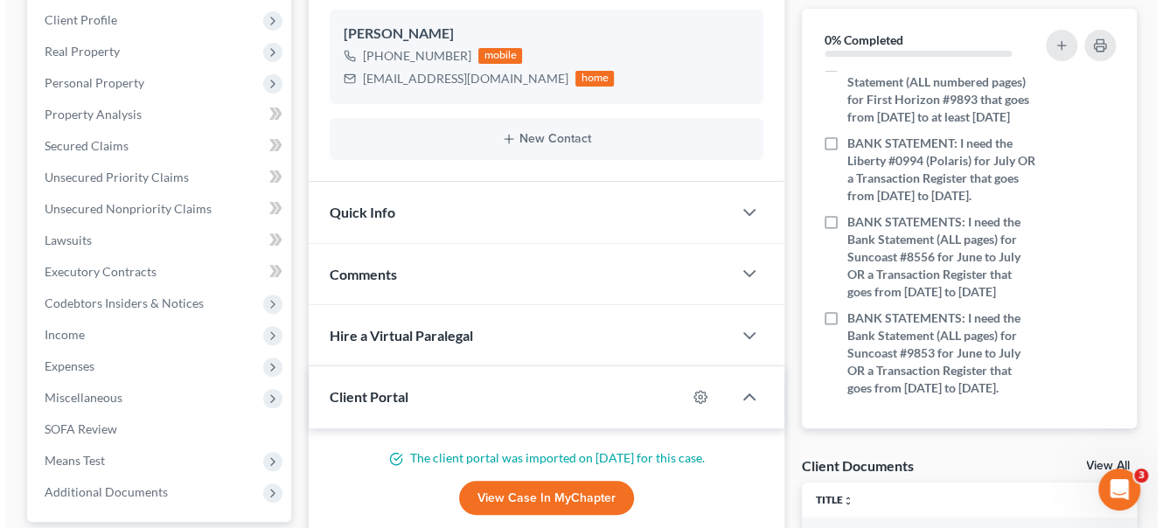
scroll to position [238, 0]
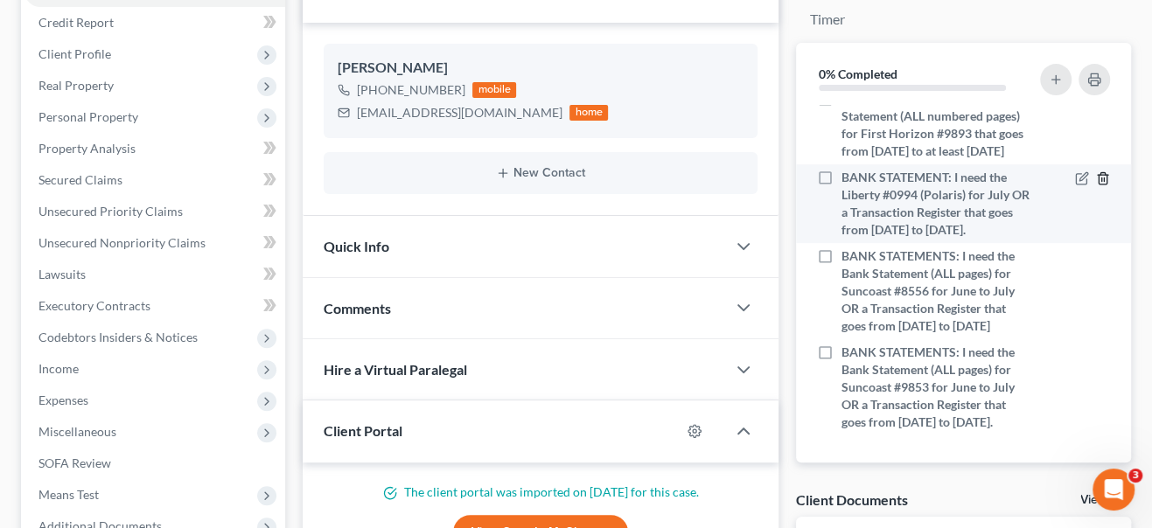
click at [1096, 179] on icon "button" at bounding box center [1103, 178] width 14 height 14
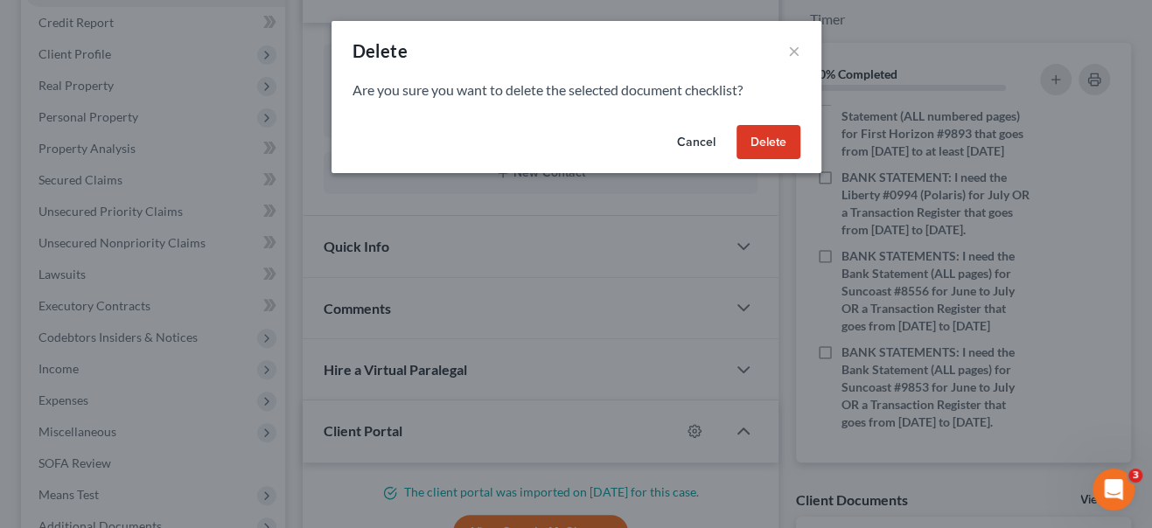
scroll to position [459, 0]
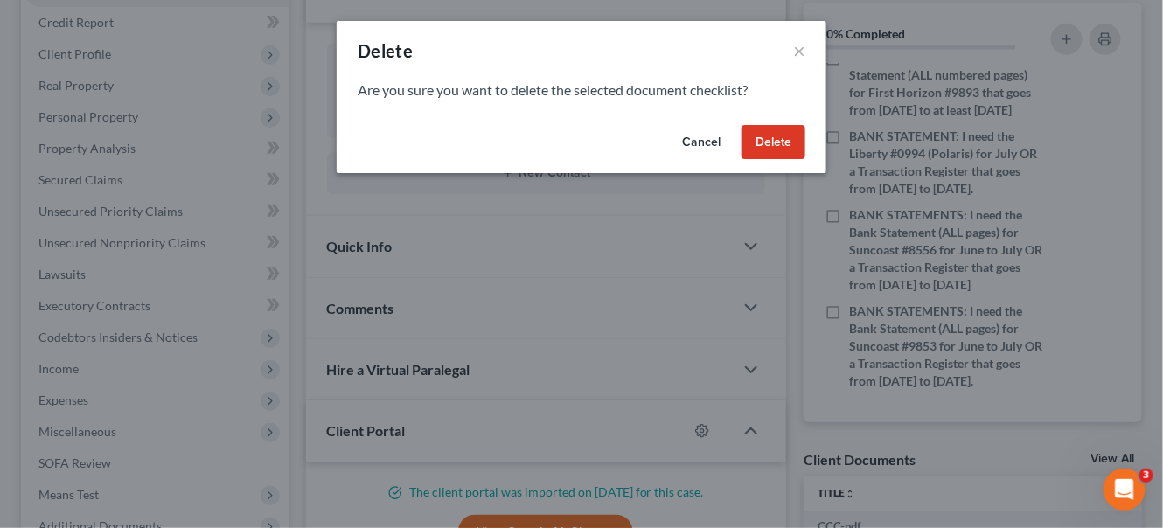
click at [771, 142] on button "Delete" at bounding box center [774, 142] width 64 height 35
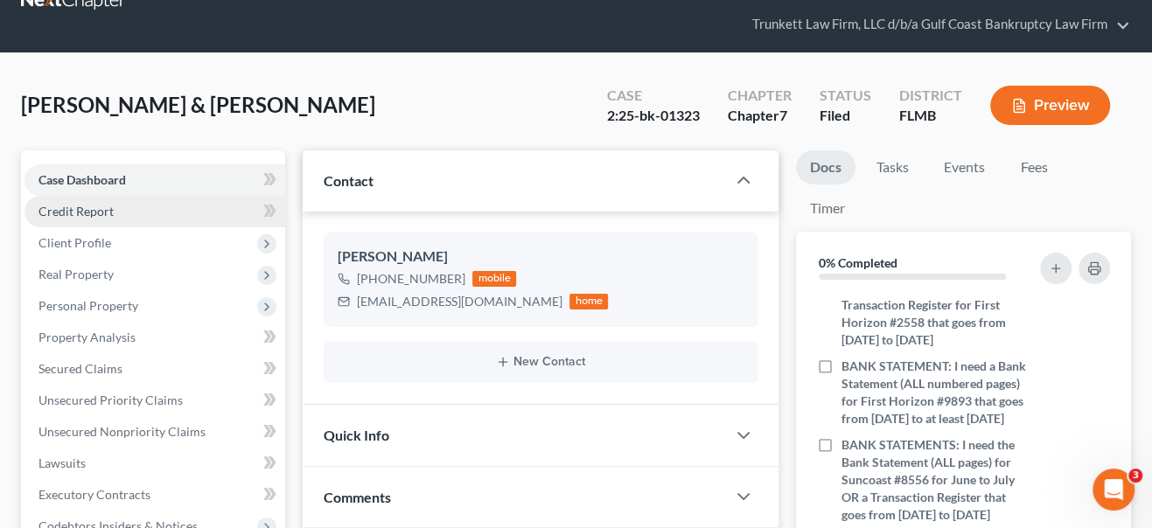
scroll to position [0, 0]
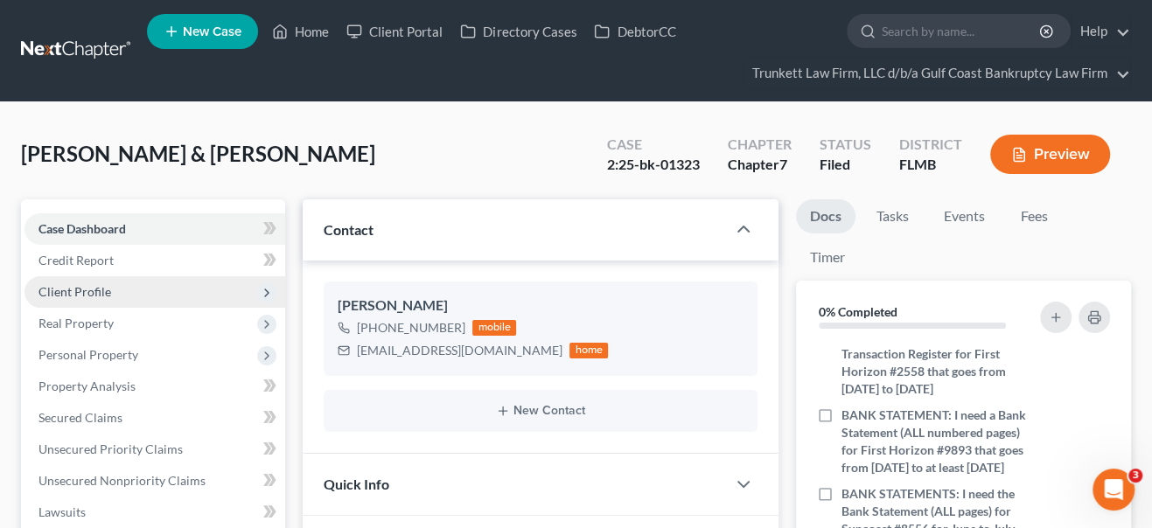
click at [87, 294] on span "Client Profile" at bounding box center [74, 291] width 73 height 15
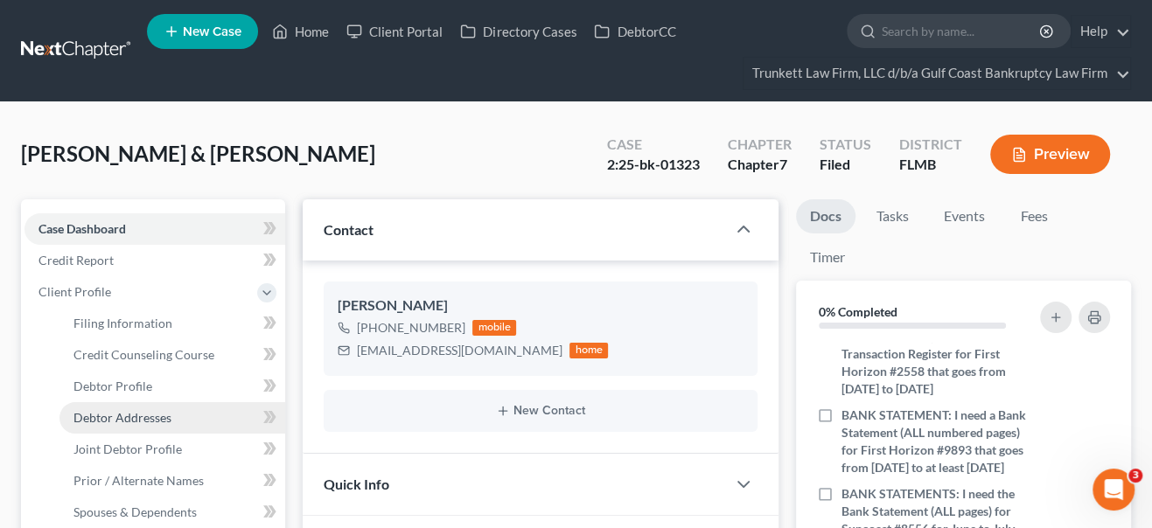
click at [97, 418] on span "Debtor Addresses" at bounding box center [122, 417] width 98 height 15
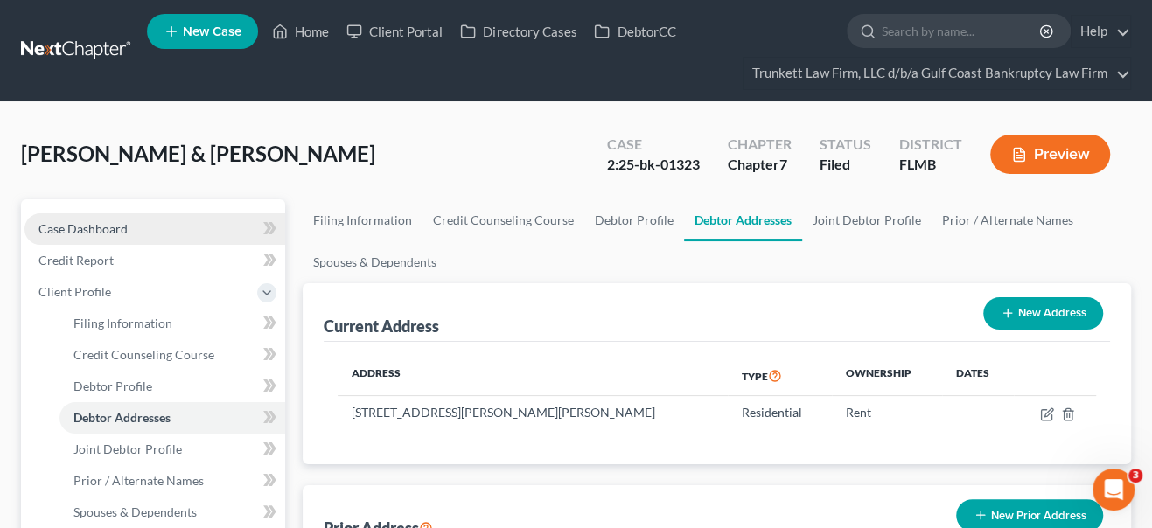
click at [134, 228] on link "Case Dashboard" at bounding box center [154, 228] width 261 height 31
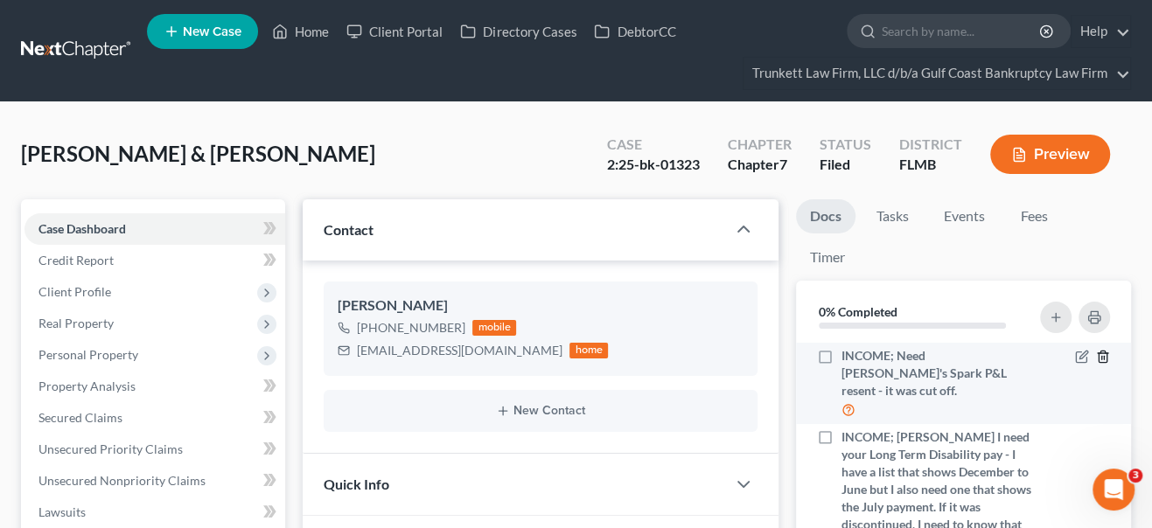
click at [1096, 355] on icon "button" at bounding box center [1103, 357] width 14 height 14
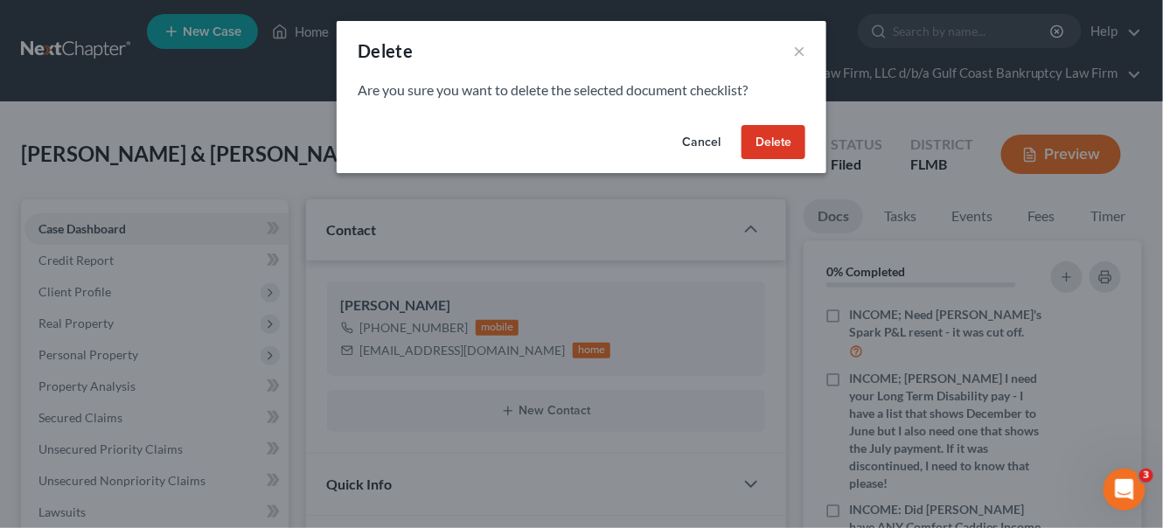
click at [765, 150] on button "Delete" at bounding box center [774, 142] width 64 height 35
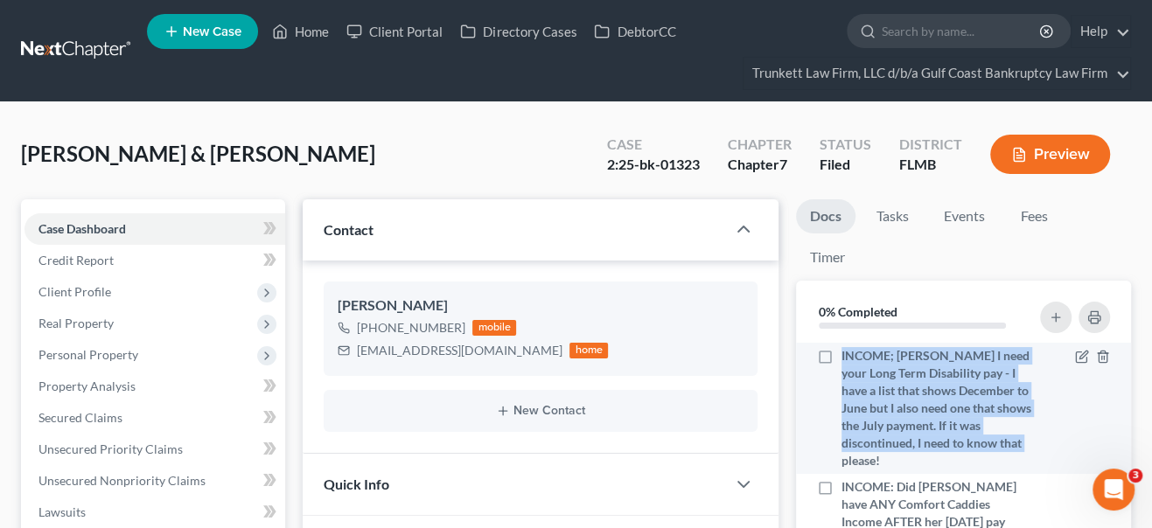
drag, startPoint x: 839, startPoint y: 352, endPoint x: 947, endPoint y: 459, distance: 152.8
click at [947, 459] on div "INCOME; [PERSON_NAME] I need your Long Term Disability pay - I have a list that…" at bounding box center [924, 408] width 215 height 122
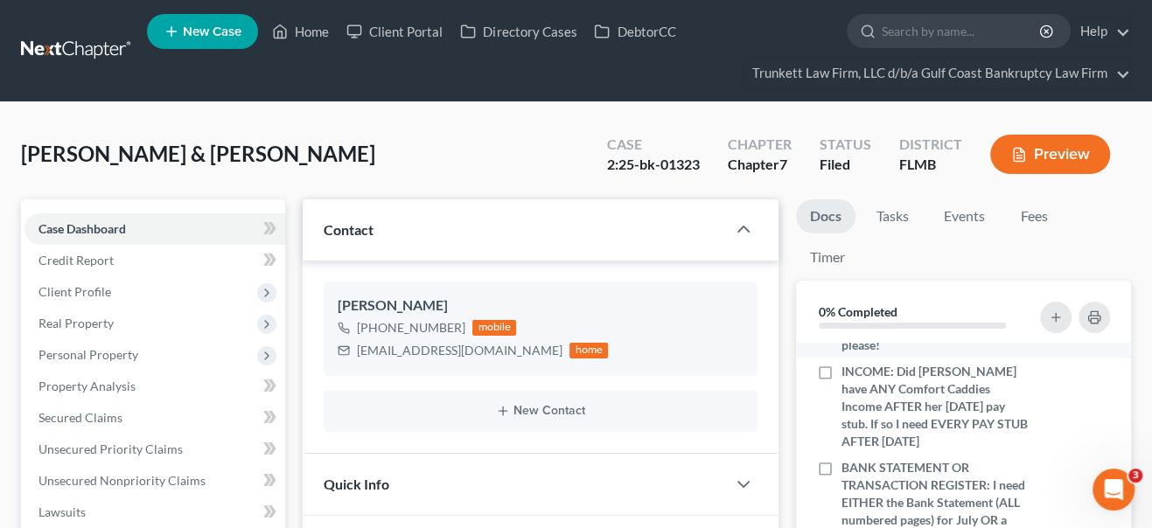
scroll to position [79, 0]
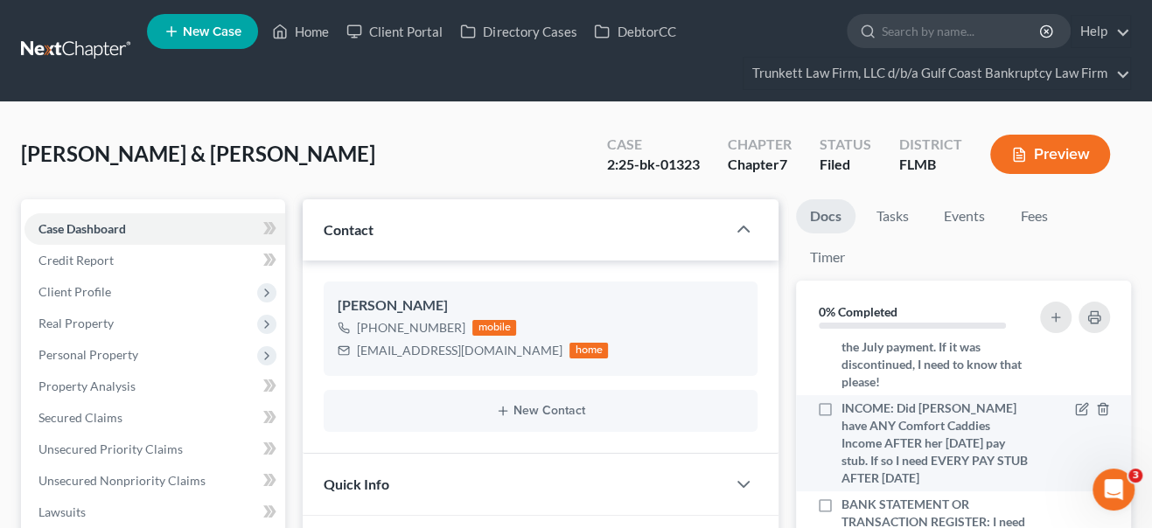
click at [1041, 430] on div at bounding box center [1080, 443] width 78 height 87
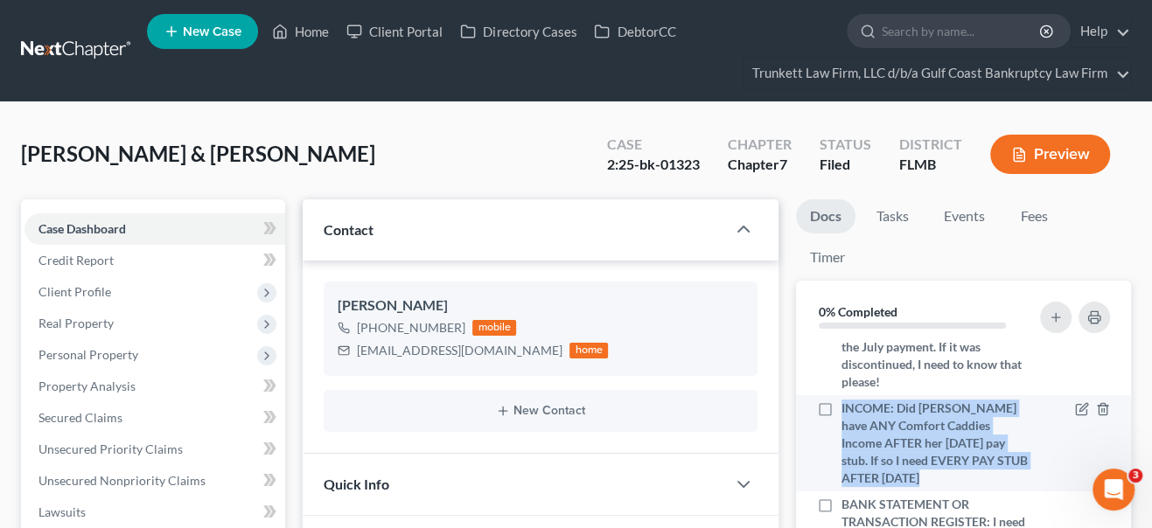
drag, startPoint x: 840, startPoint y: 404, endPoint x: 925, endPoint y: 471, distance: 108.3
click at [925, 471] on div "INCOME: Did [PERSON_NAME] have ANY Comfort Caddies Income AFTER her [DATE] pay …" at bounding box center [924, 443] width 215 height 87
copy span "INCOME: Did [PERSON_NAME] have ANY Comfort Caddies Income AFTER her [DATE] pay …"
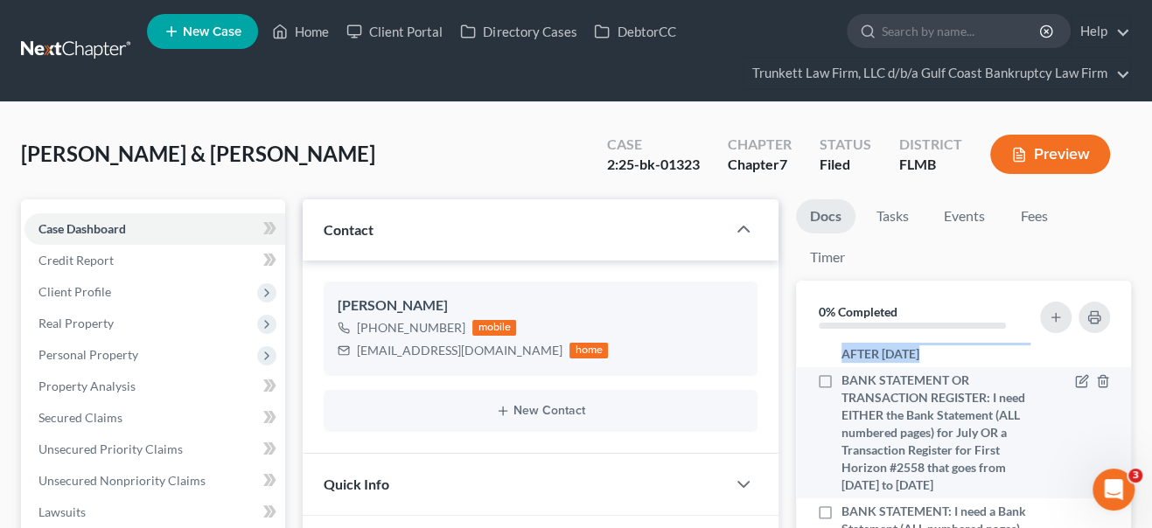
scroll to position [238, 0]
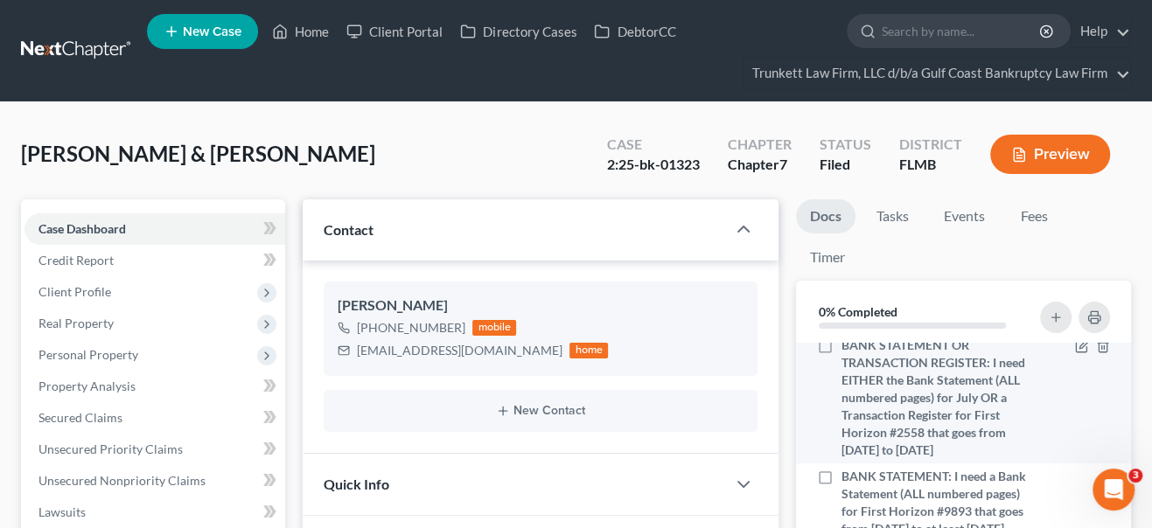
click at [895, 431] on span "BANK STATEMENT OR TRANSACTION REGISTER: I need EITHER the Bank Statement (ALL n…" at bounding box center [936, 398] width 191 height 122
click at [860, 348] on input "BANK STATEMENT OR TRANSACTION REGISTER: I need EITHER the Bank Statement (ALL n…" at bounding box center [853, 342] width 11 height 11
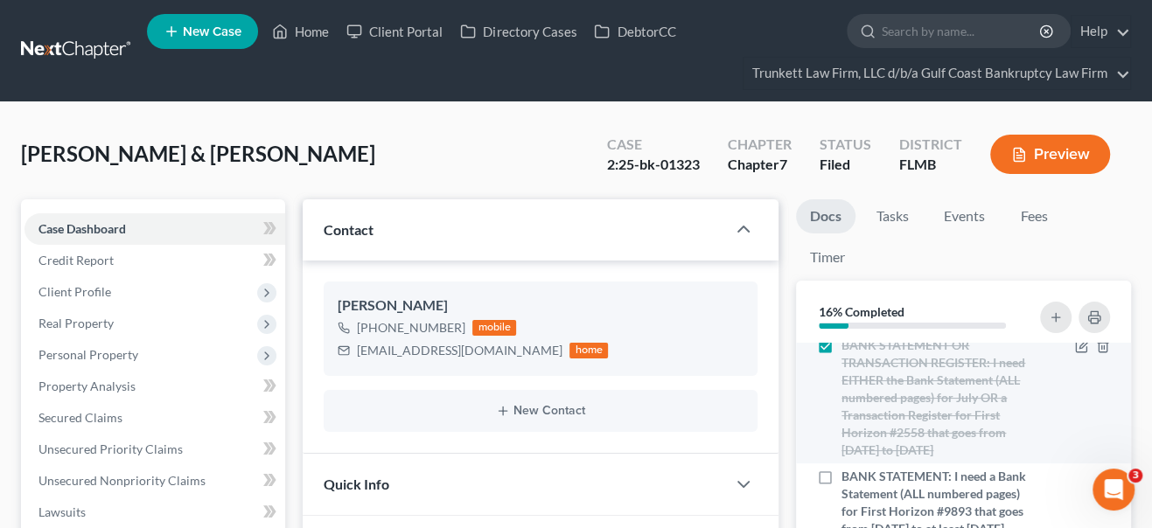
scroll to position [232, 0]
click at [841, 351] on label "BANK STATEMENT OR TRANSACTION REGISTER: I need EITHER the Bank Statement (ALL n…" at bounding box center [936, 404] width 191 height 122
click at [848, 351] on input "BANK STATEMENT OR TRANSACTION REGISTER: I need EITHER the Bank Statement (ALL n…" at bounding box center [853, 348] width 11 height 11
checkbox input "false"
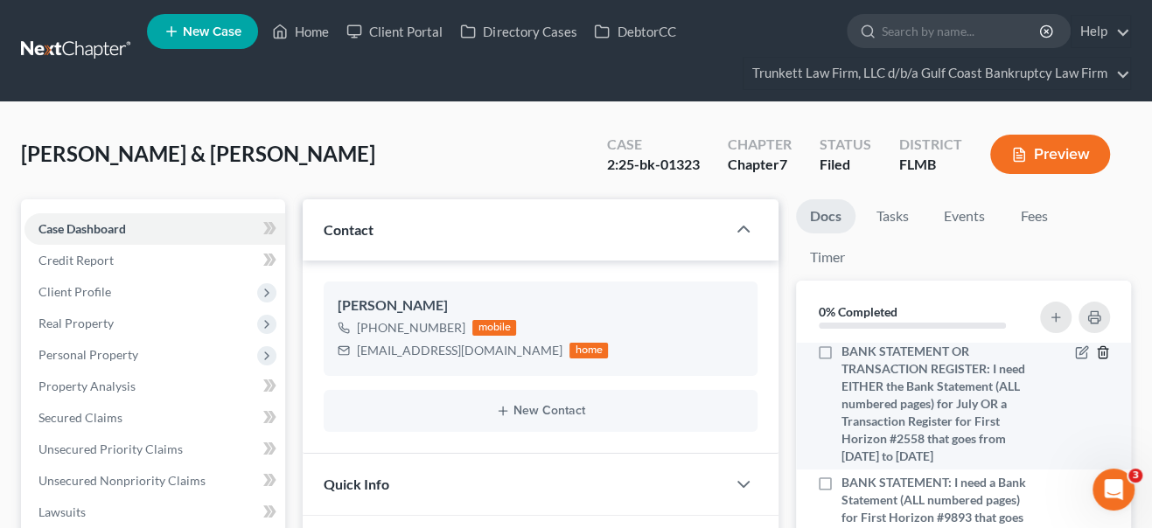
click at [1102, 353] on line "button" at bounding box center [1102, 354] width 0 height 3
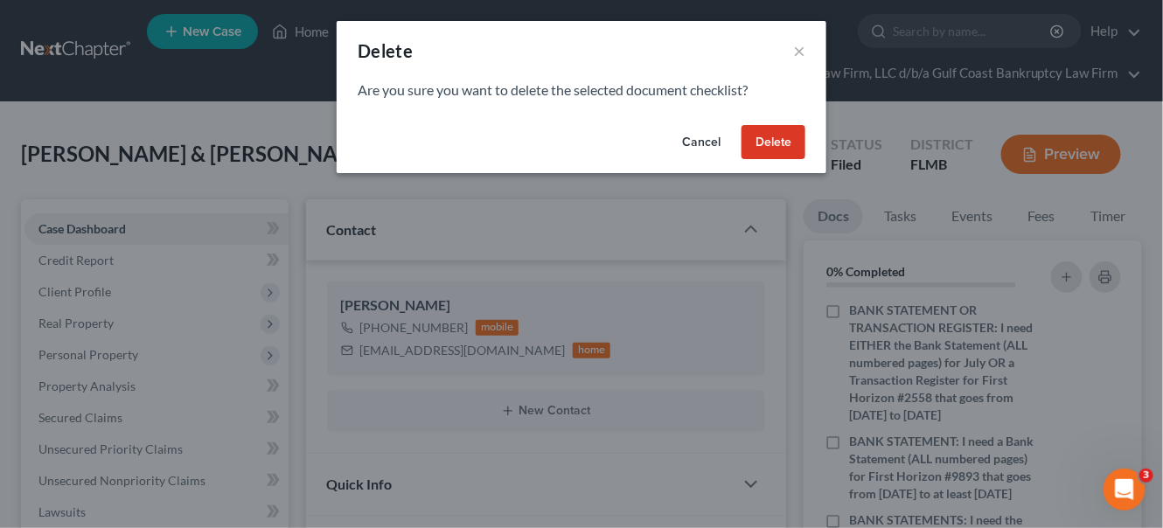
click at [755, 139] on button "Delete" at bounding box center [774, 142] width 64 height 35
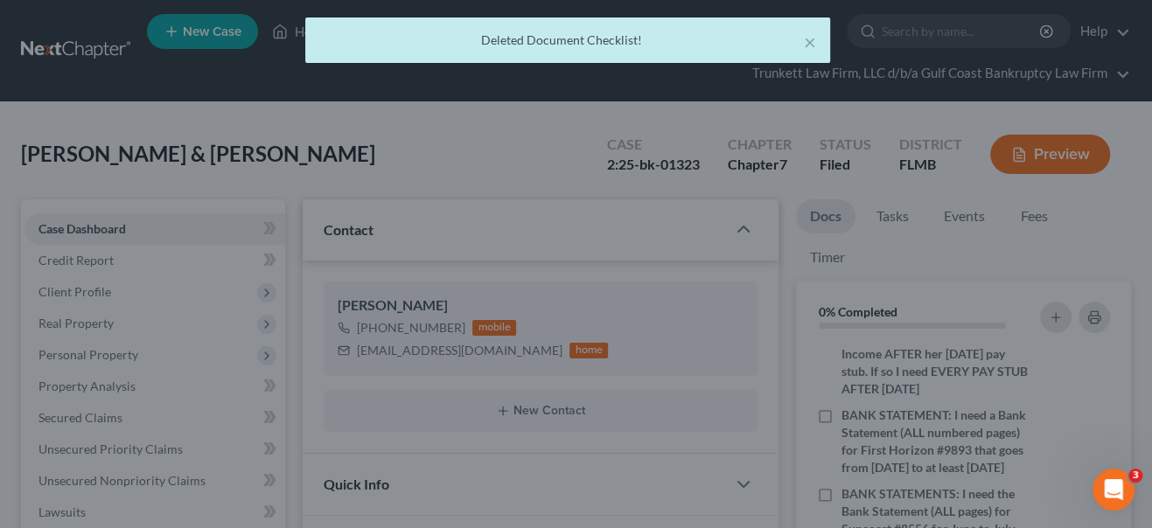
scroll to position [100, 0]
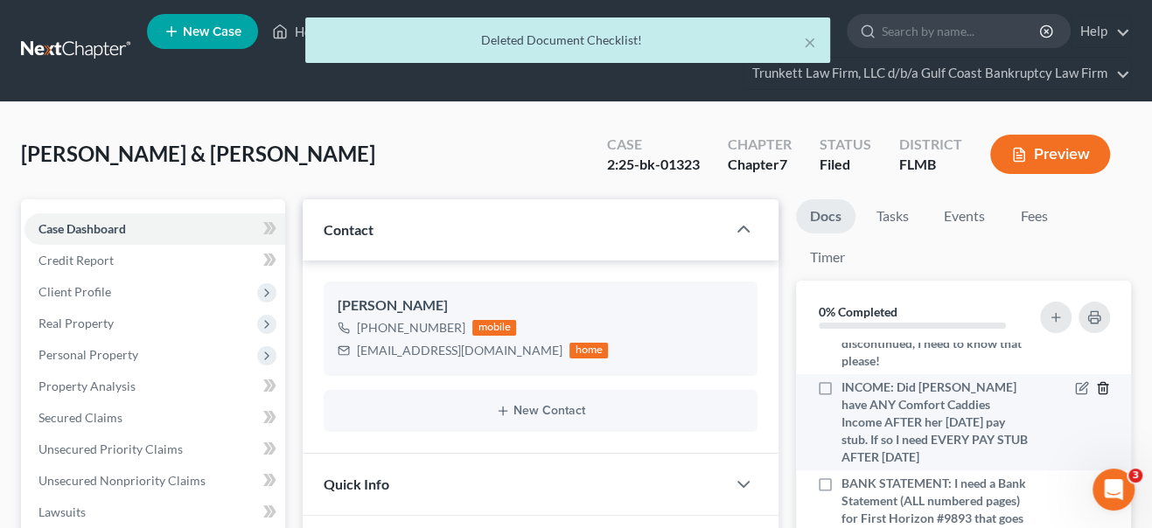
click at [1096, 390] on icon "button" at bounding box center [1103, 388] width 14 height 14
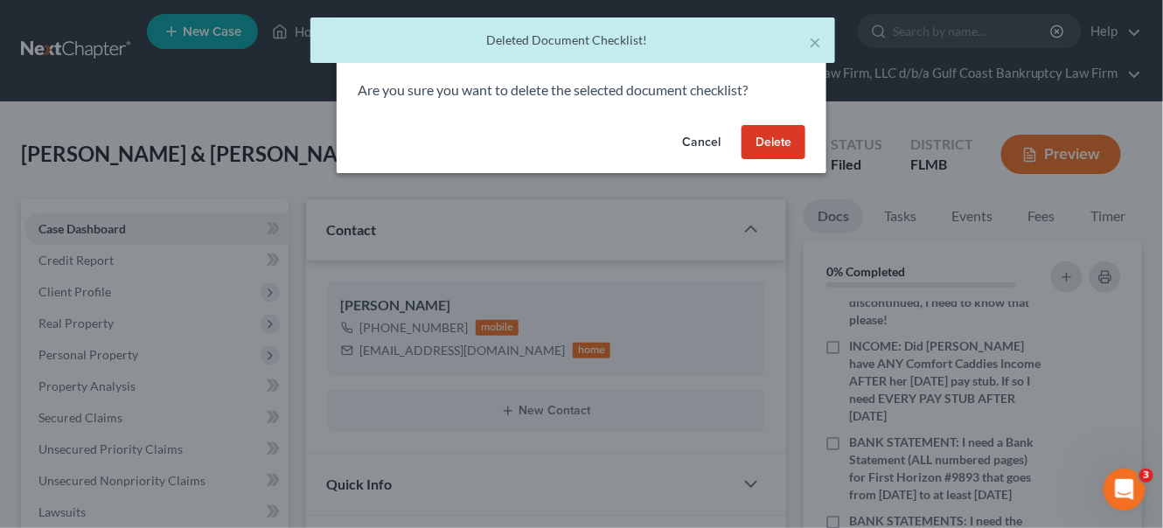
click at [764, 143] on button "Delete" at bounding box center [774, 142] width 64 height 35
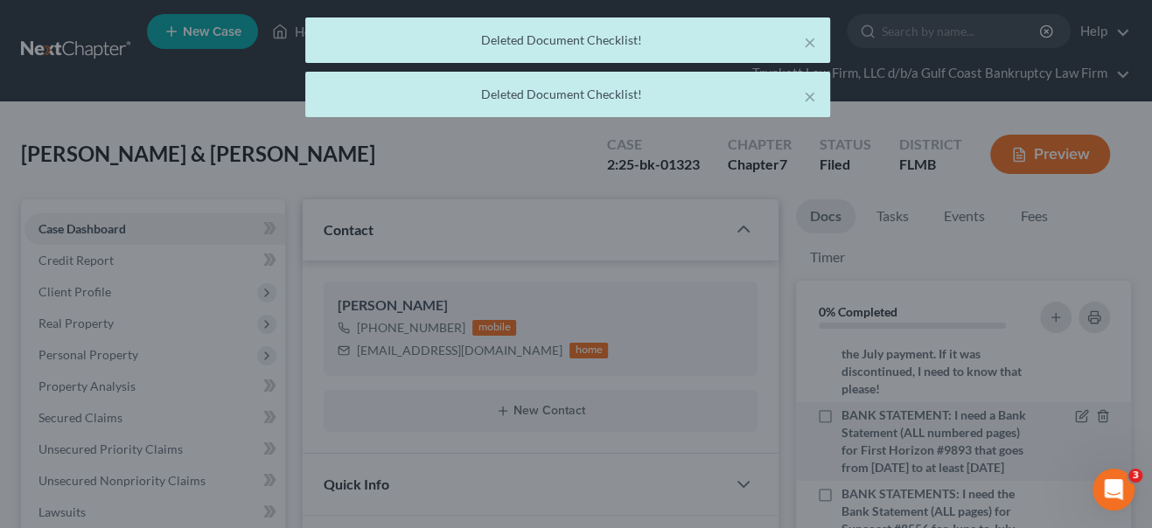
scroll to position [89, 0]
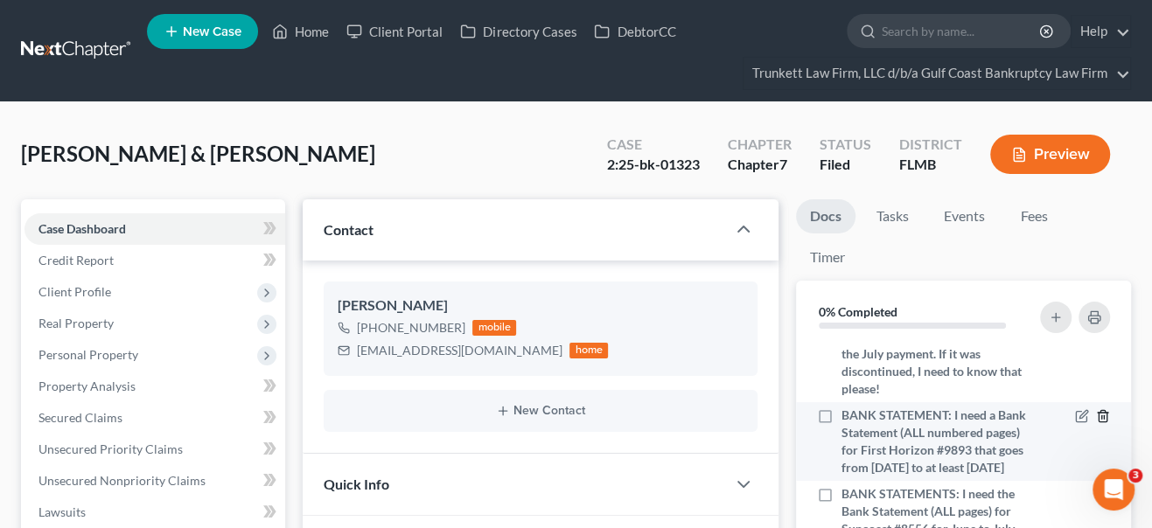
click at [1096, 409] on icon "button" at bounding box center [1103, 416] width 14 height 14
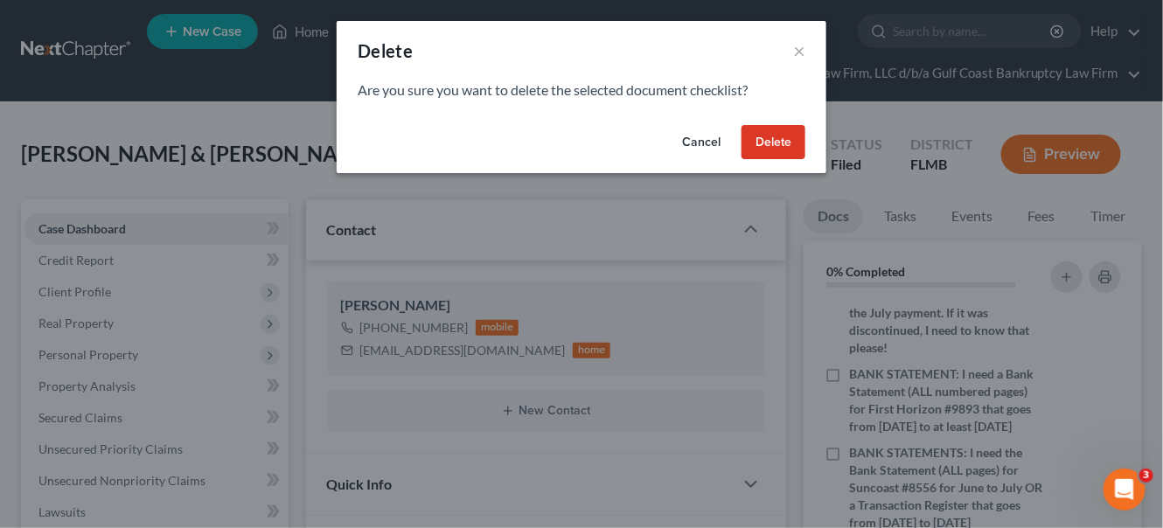
click at [773, 154] on button "Delete" at bounding box center [774, 142] width 64 height 35
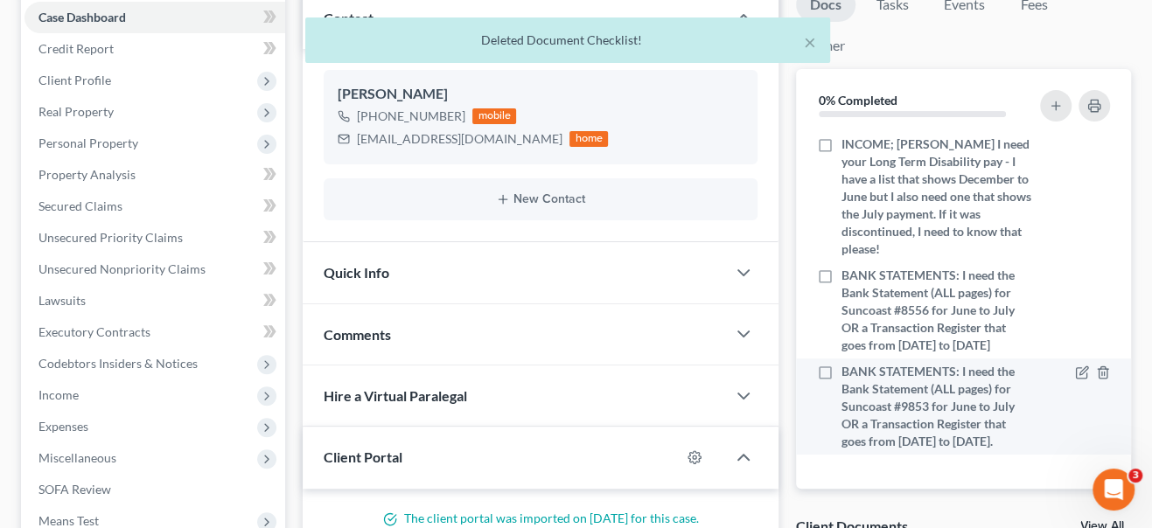
scroll to position [238, 0]
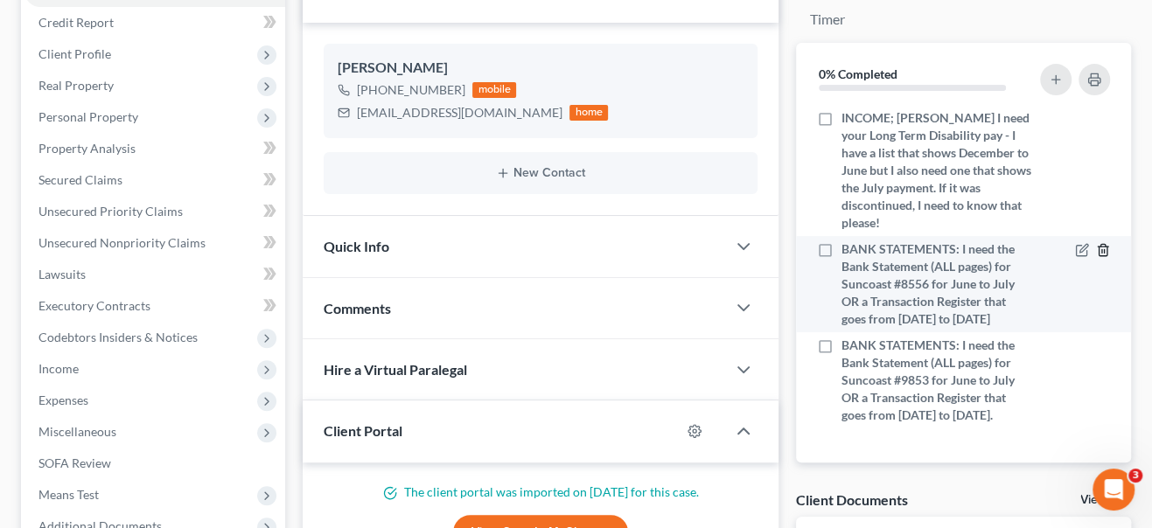
click at [1100, 243] on icon "button" at bounding box center [1103, 250] width 14 height 14
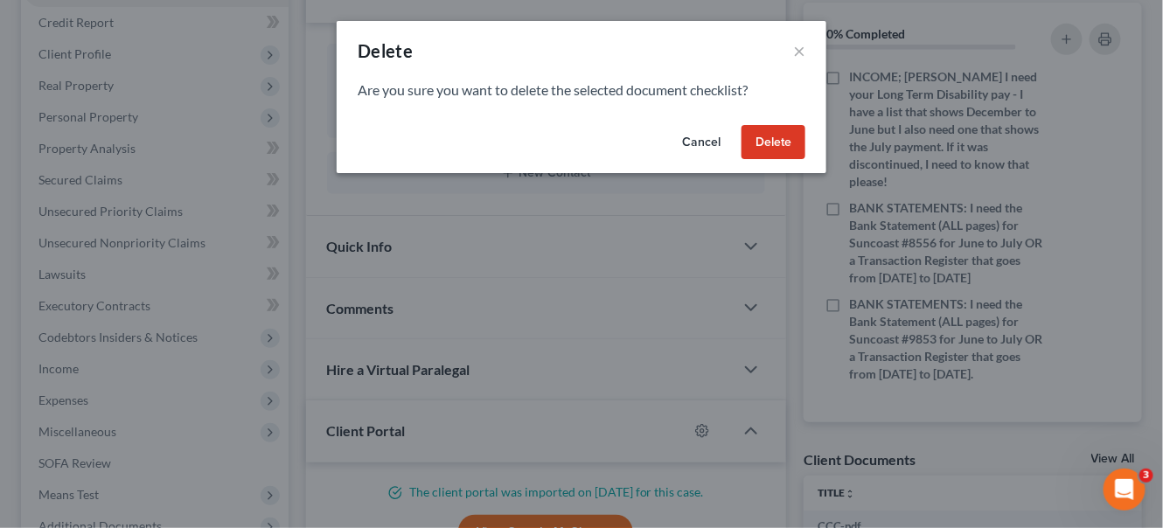
drag, startPoint x: 775, startPoint y: 132, endPoint x: 950, endPoint y: 272, distance: 224.0
click at [775, 132] on button "Delete" at bounding box center [774, 142] width 64 height 35
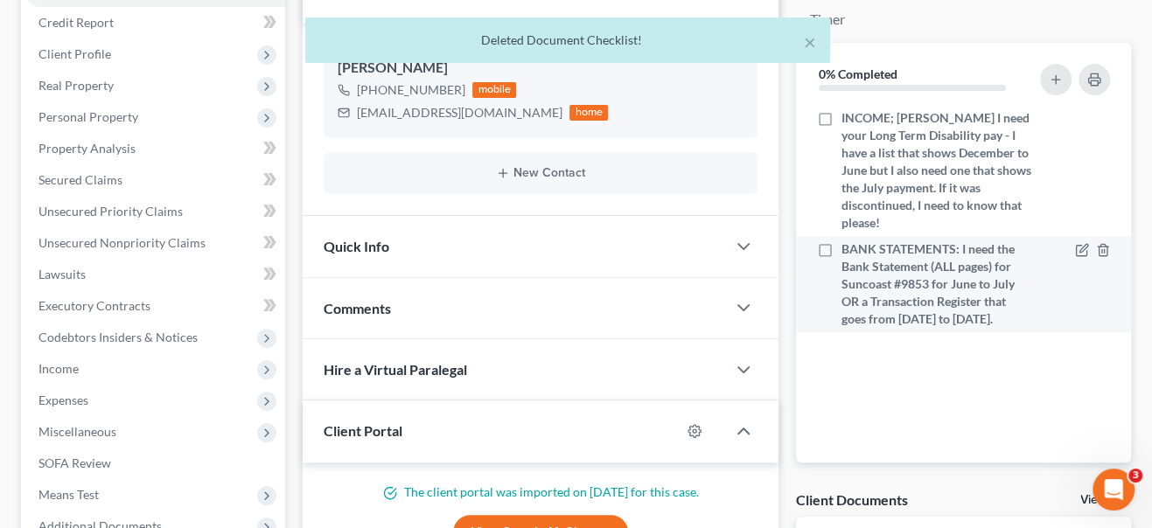
click at [841, 241] on span "BANK STATEMENTS: I need the Bank Statement (ALL pages) for Suncoast #9853 for J…" at bounding box center [936, 284] width 191 height 87
click at [848, 241] on input "BANK STATEMENTS: I need the Bank Statement (ALL pages) for Suncoast #9853 for J…" at bounding box center [853, 246] width 11 height 11
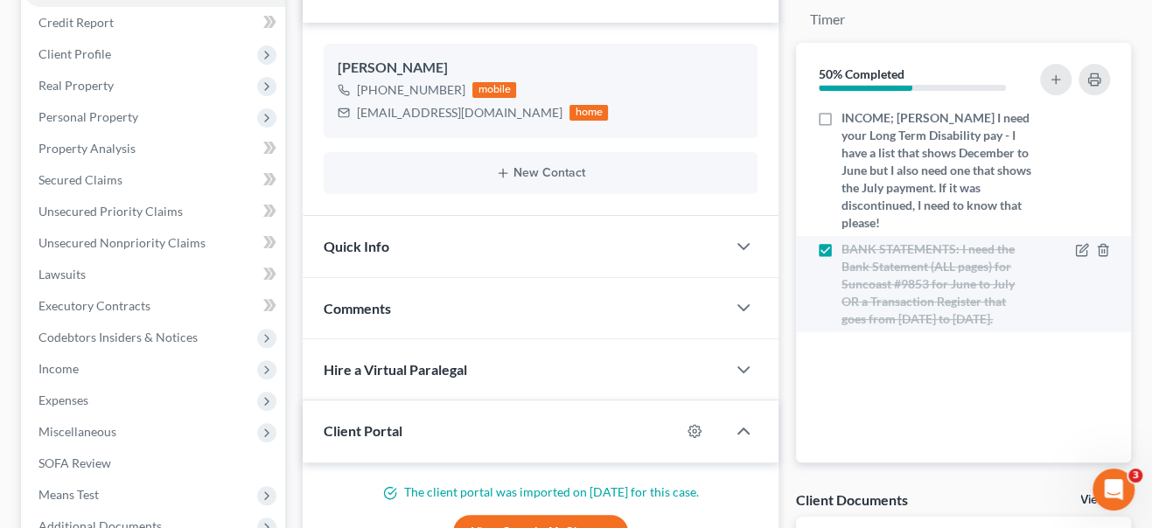
click at [841, 241] on label "BANK STATEMENTS: I need the Bank Statement (ALL pages) for Suncoast #9853 for J…" at bounding box center [936, 284] width 191 height 87
click at [848, 241] on input "BANK STATEMENTS: I need the Bank Statement (ALL pages) for Suncoast #9853 for J…" at bounding box center [853, 246] width 11 height 11
checkbox input "false"
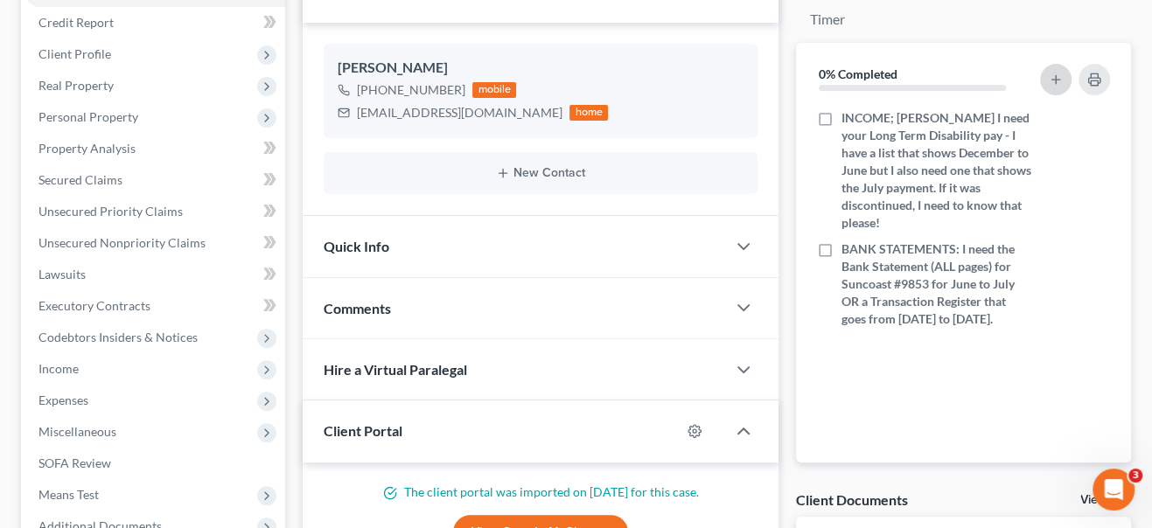
click at [1058, 80] on icon "button" at bounding box center [1056, 80] width 14 height 14
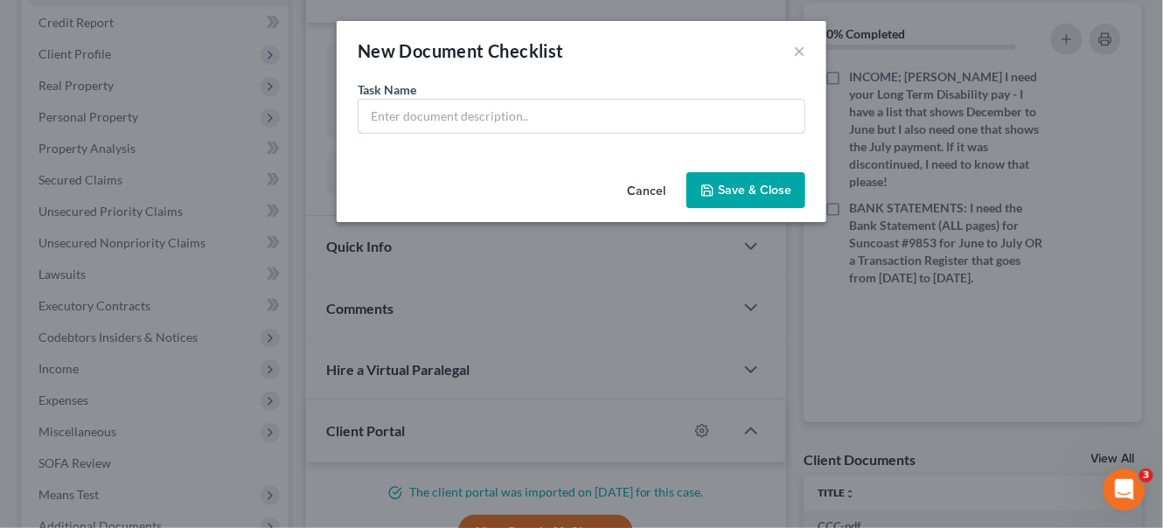
drag, startPoint x: 506, startPoint y: 121, endPoint x: 1163, endPoint y: 129, distance: 656.1
click at [506, 121] on input "text" at bounding box center [582, 116] width 446 height 33
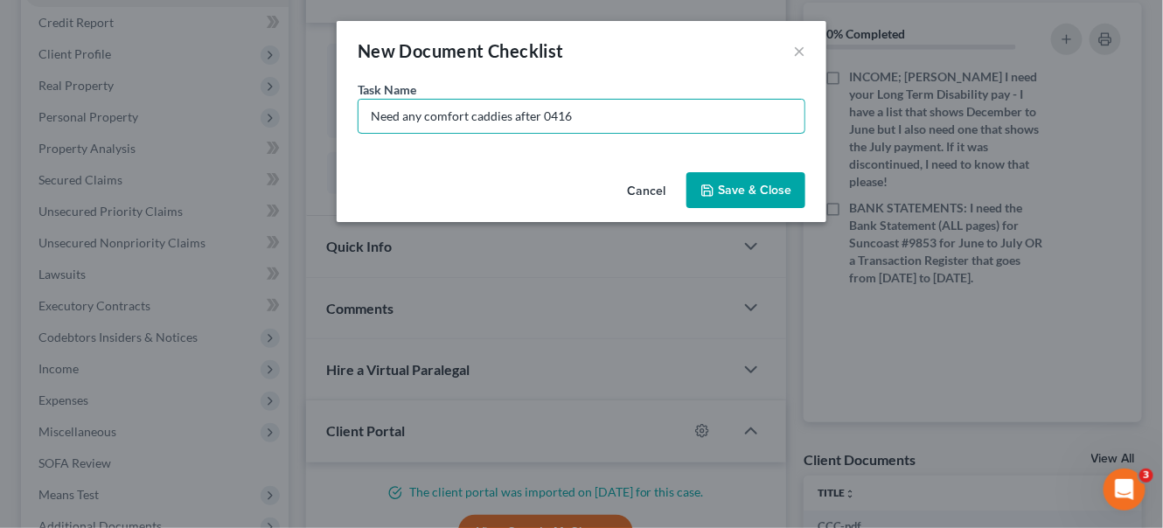
type input "Need any comfort caddies after 0416"
click at [733, 191] on button "Save & Close" at bounding box center [746, 190] width 119 height 37
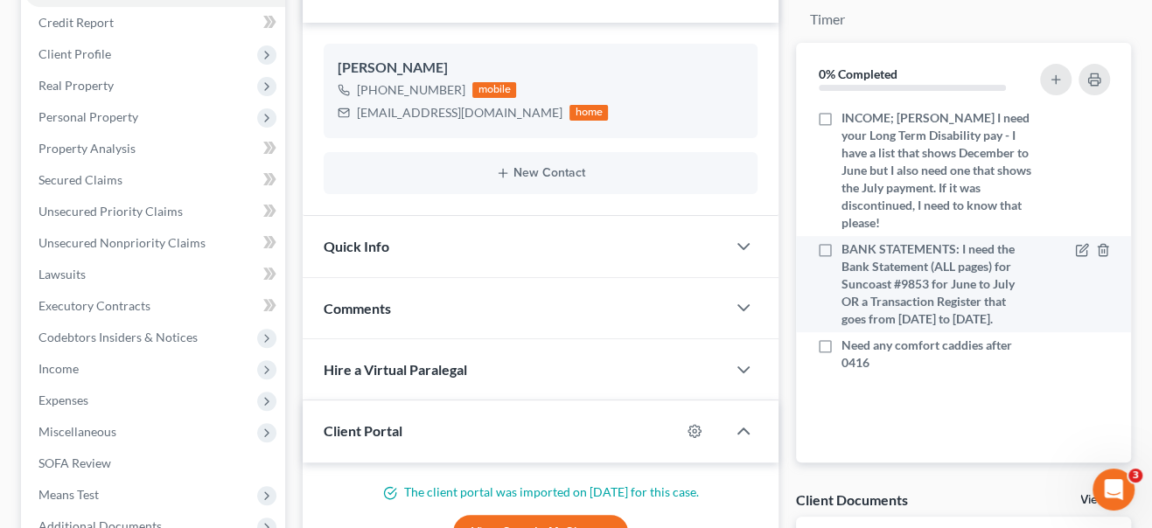
drag, startPoint x: 840, startPoint y: 227, endPoint x: 1020, endPoint y: 305, distance: 196.6
click at [1020, 305] on div "BANK STATEMENTS: I need the Bank Statement (ALL pages) for Suncoast #9853 for J…" at bounding box center [924, 284] width 215 height 87
copy span "BANK STATEMENTS: I need the Bank Statement (ALL pages) for Suncoast #9853 for J…"
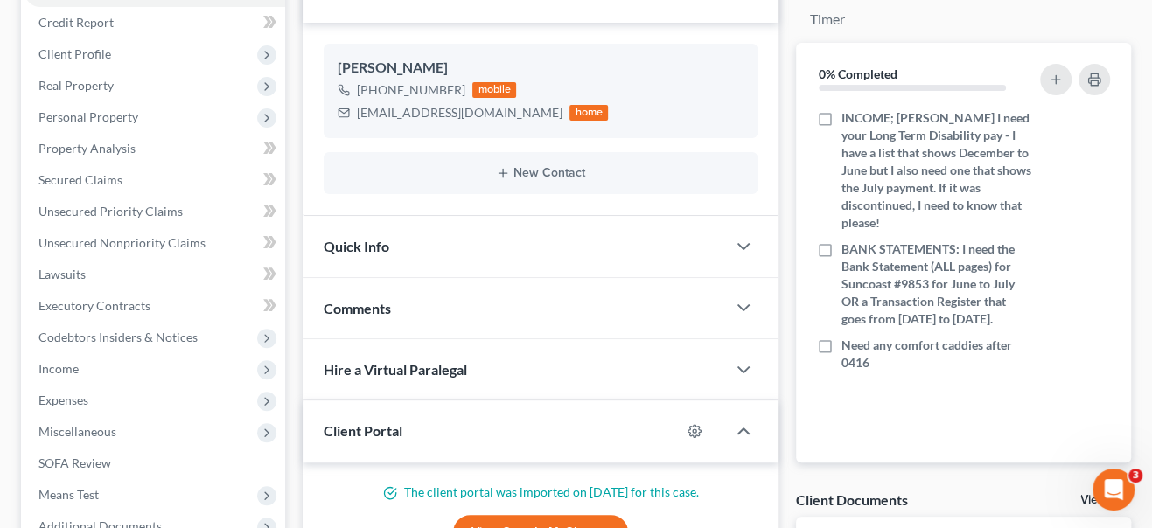
click at [862, 381] on div "Nothing here yet! INCOME; [PERSON_NAME] I need your Long Term Disability pay - …" at bounding box center [963, 284] width 335 height 359
click at [1055, 80] on line "button" at bounding box center [1055, 80] width 8 height 0
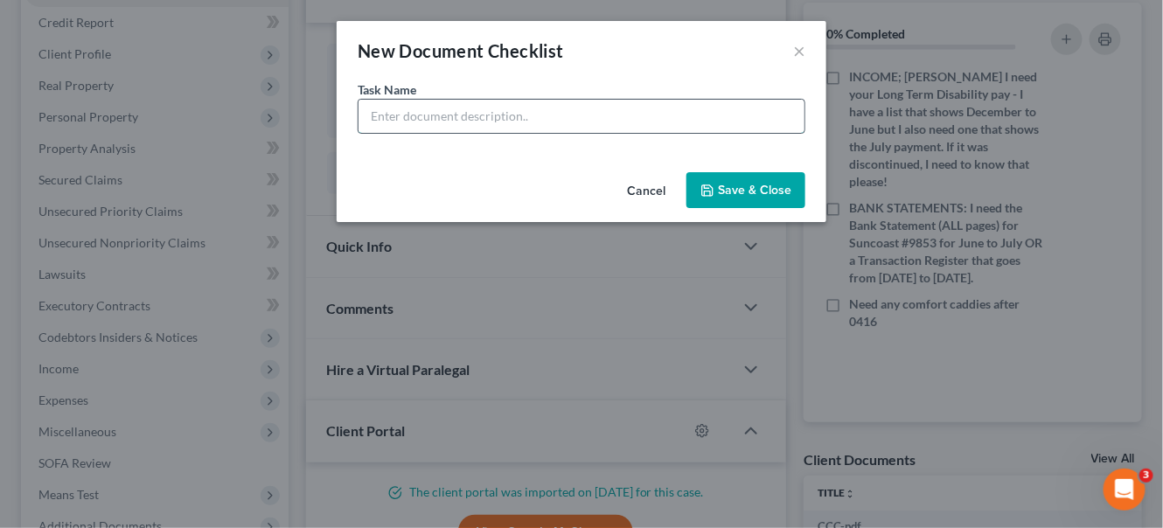
drag, startPoint x: 598, startPoint y: 116, endPoint x: 592, endPoint y: 108, distance: 10.0
click at [598, 116] on input "text" at bounding box center [582, 116] width 446 height 33
type input "emailed for these on 8/10 they sent everything else."
click at [730, 197] on button "Save & Close" at bounding box center [746, 190] width 119 height 37
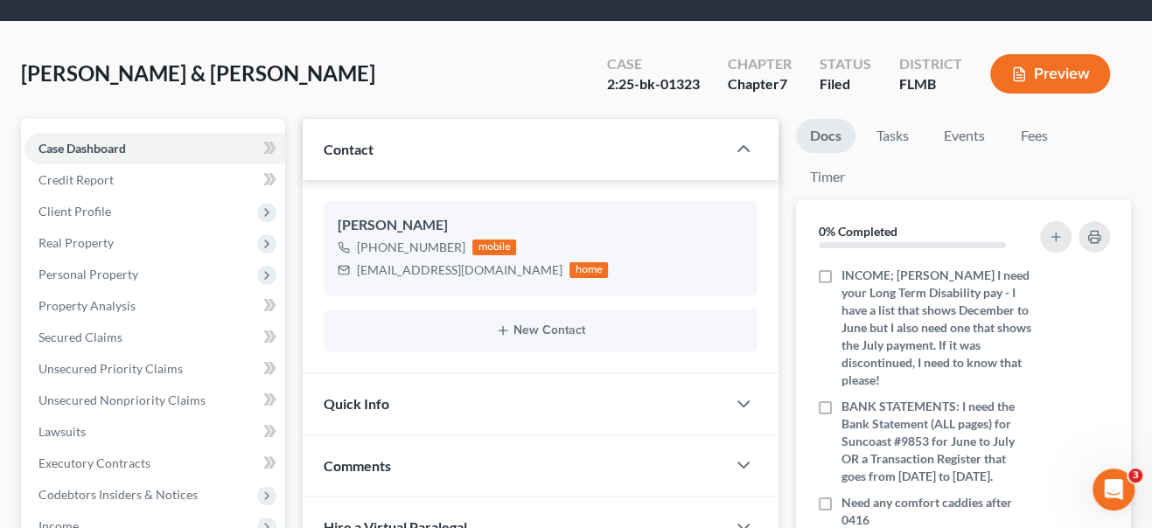
scroll to position [0, 0]
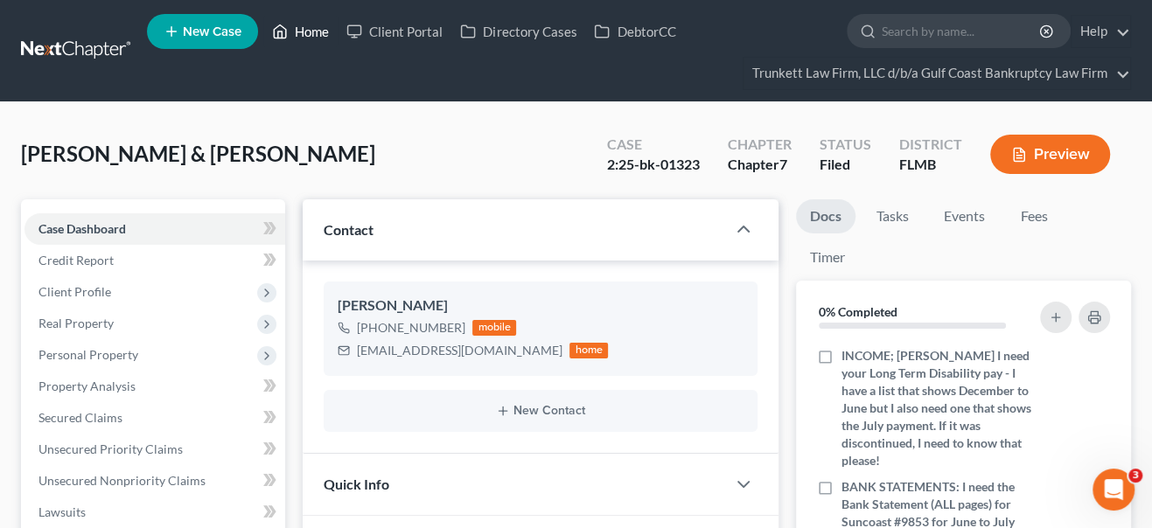
click at [310, 35] on link "Home" at bounding box center [300, 31] width 74 height 31
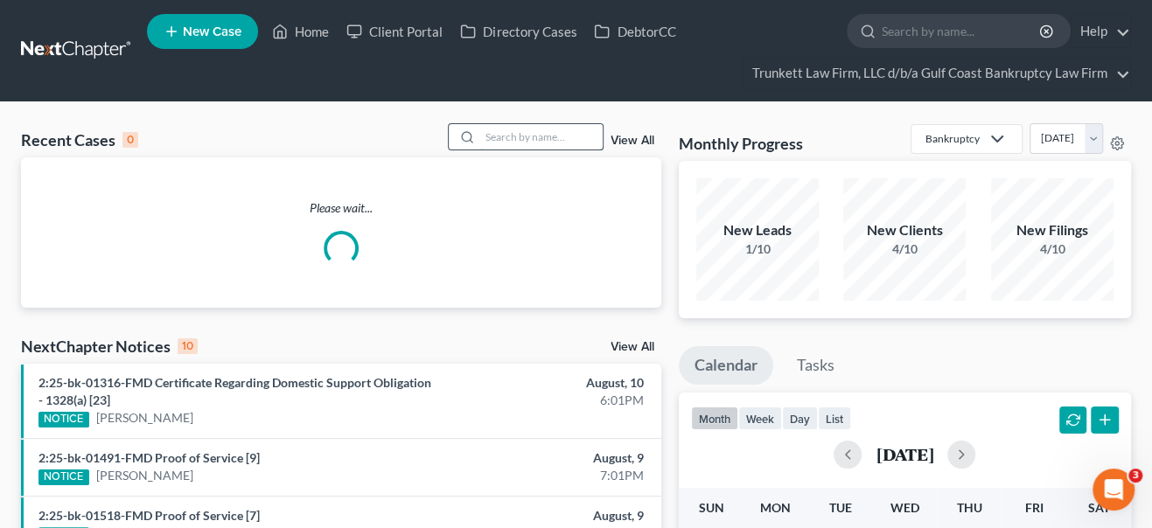
click at [492, 132] on input "search" at bounding box center [541, 136] width 122 height 25
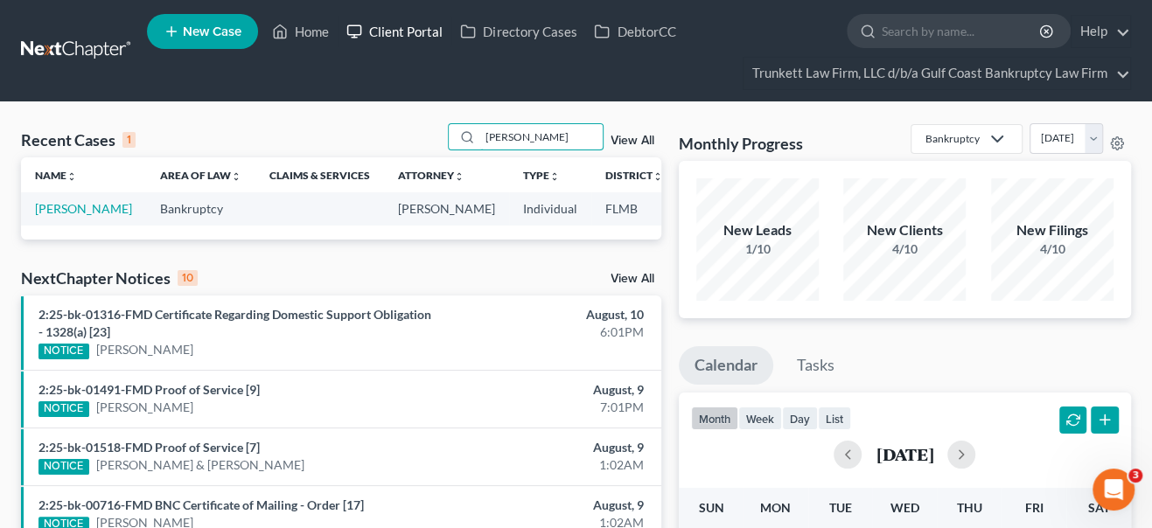
type input "[PERSON_NAME]"
click at [395, 34] on link "Client Portal" at bounding box center [395, 31] width 114 height 31
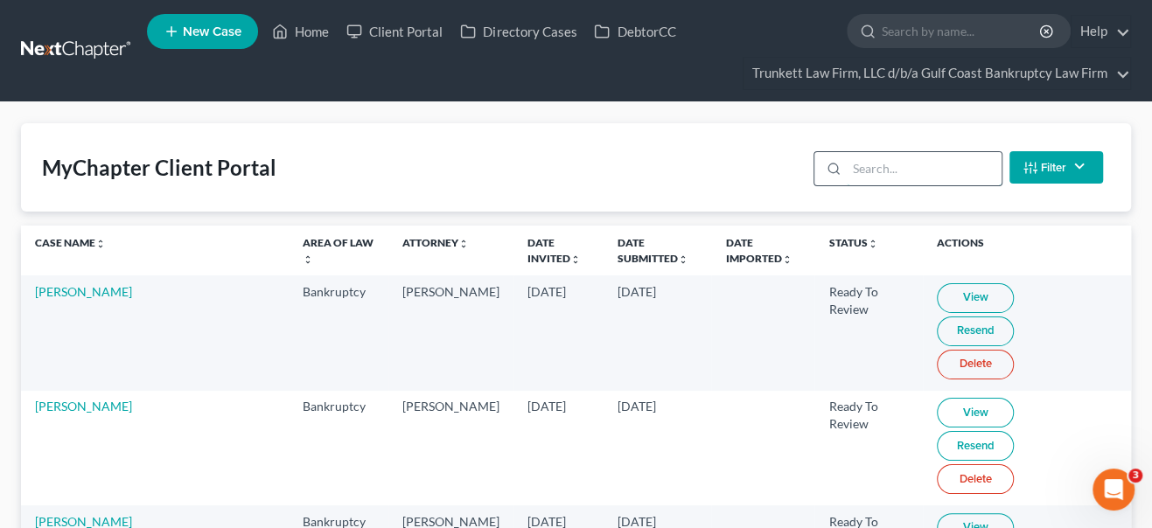
click at [972, 161] on input "search" at bounding box center [924, 168] width 155 height 33
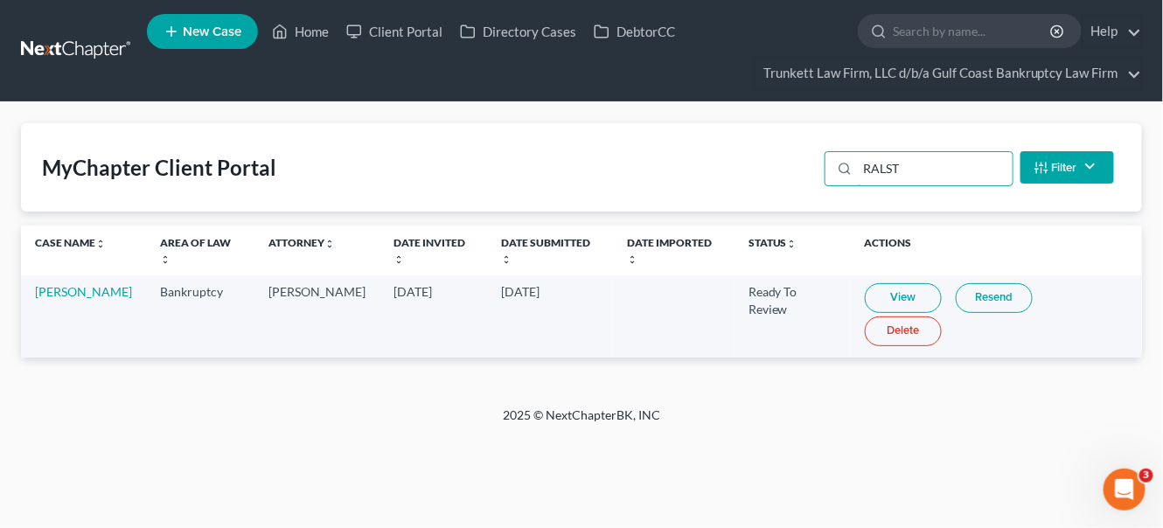
type input "RALST"
click at [895, 288] on link "View" at bounding box center [903, 298] width 77 height 30
click at [302, 33] on link "Home" at bounding box center [300, 31] width 74 height 31
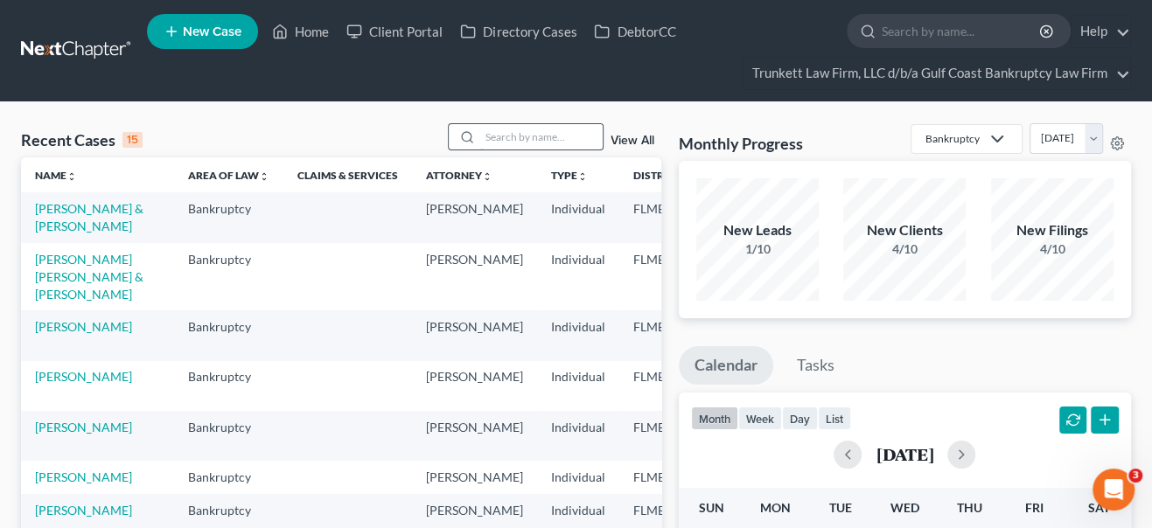
click at [506, 135] on input "search" at bounding box center [541, 136] width 122 height 25
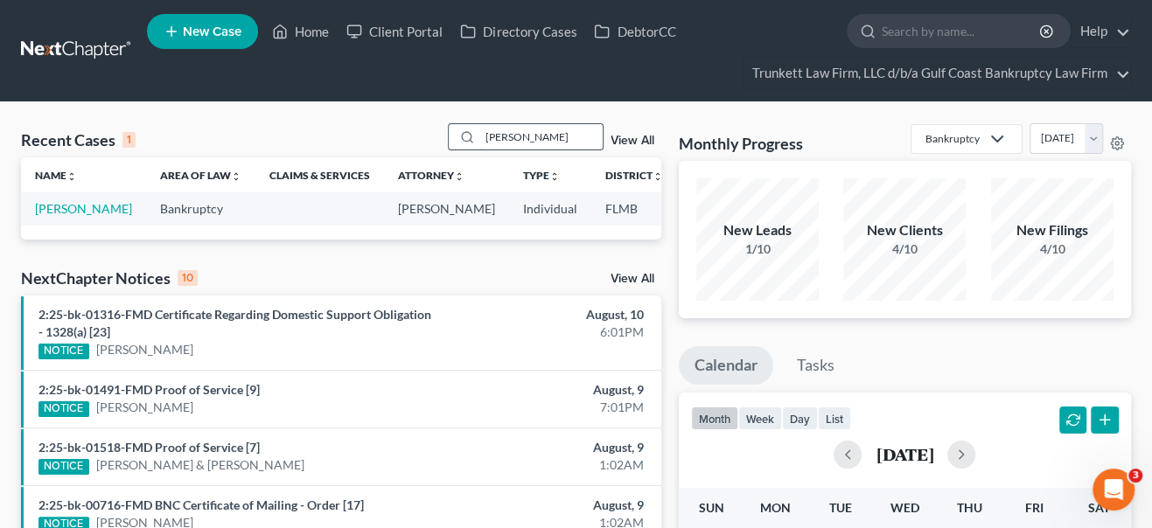
type input "[PERSON_NAME]"
click at [56, 212] on link "[PERSON_NAME]" at bounding box center [83, 208] width 97 height 15
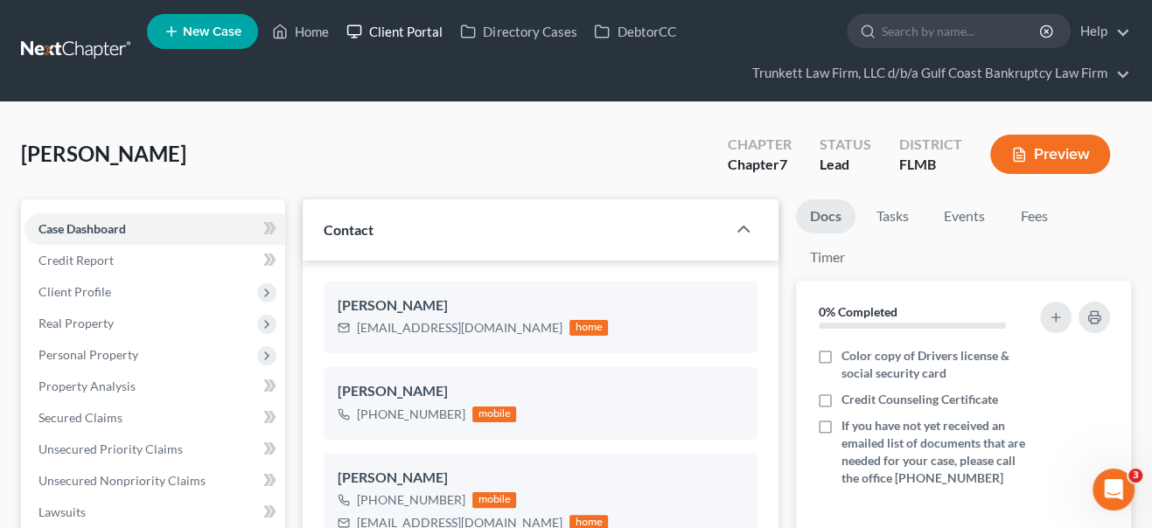
drag, startPoint x: 414, startPoint y: 35, endPoint x: 577, endPoint y: 123, distance: 185.9
click at [414, 35] on link "Client Portal" at bounding box center [395, 31] width 114 height 31
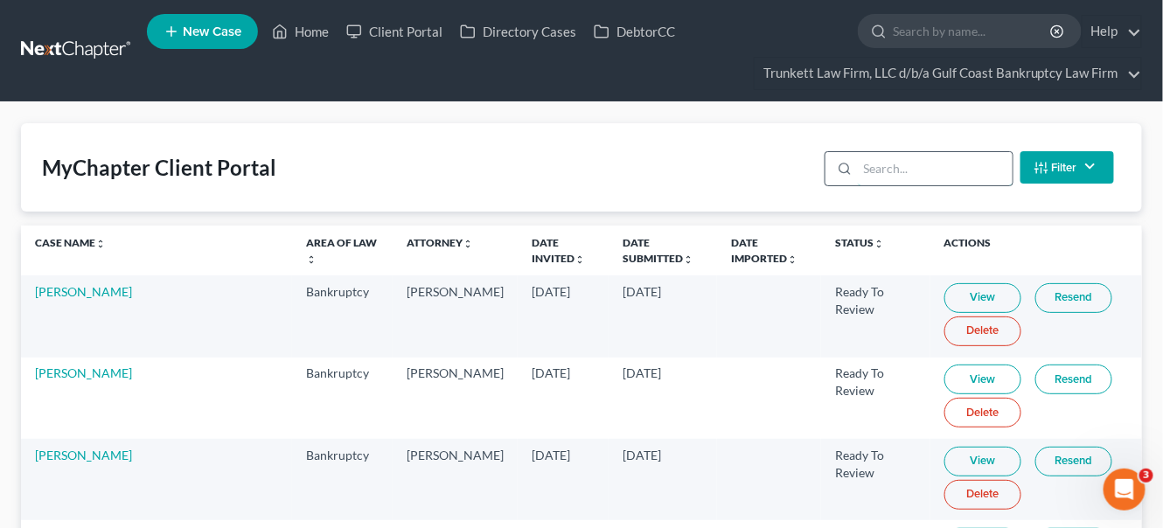
click at [884, 169] on input "search" at bounding box center [935, 168] width 155 height 33
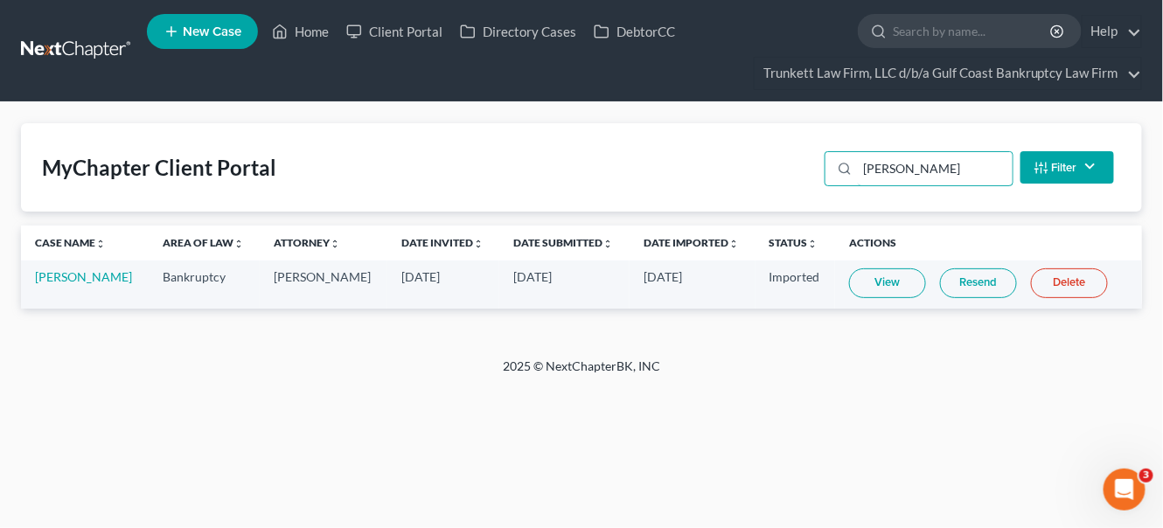
type input "[PERSON_NAME]"
click at [883, 283] on link "View" at bounding box center [887, 284] width 77 height 30
click at [304, 32] on link "Home" at bounding box center [300, 31] width 74 height 31
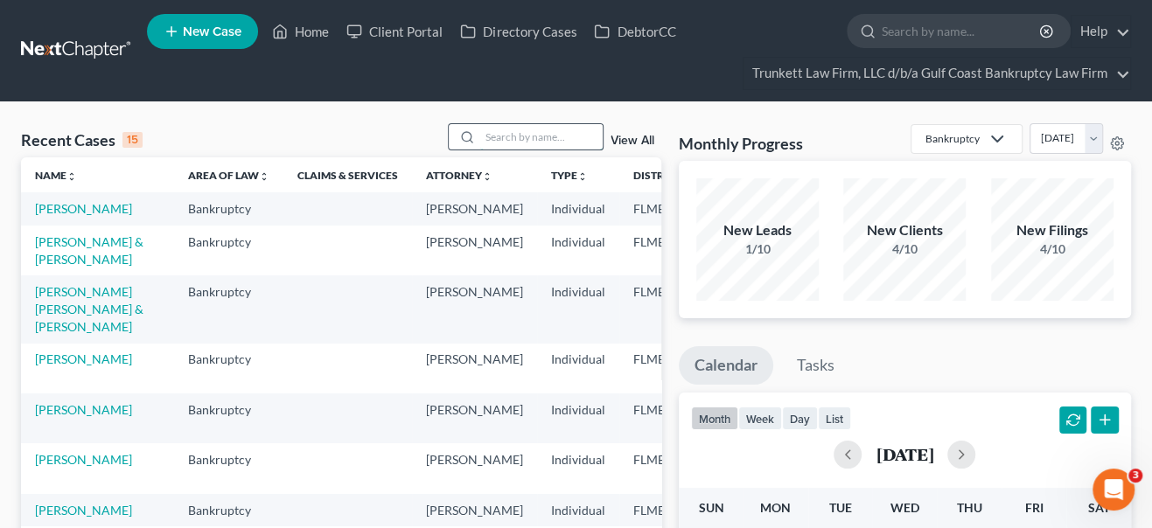
click at [499, 136] on input "search" at bounding box center [541, 136] width 122 height 25
type input "[PERSON_NAME]"
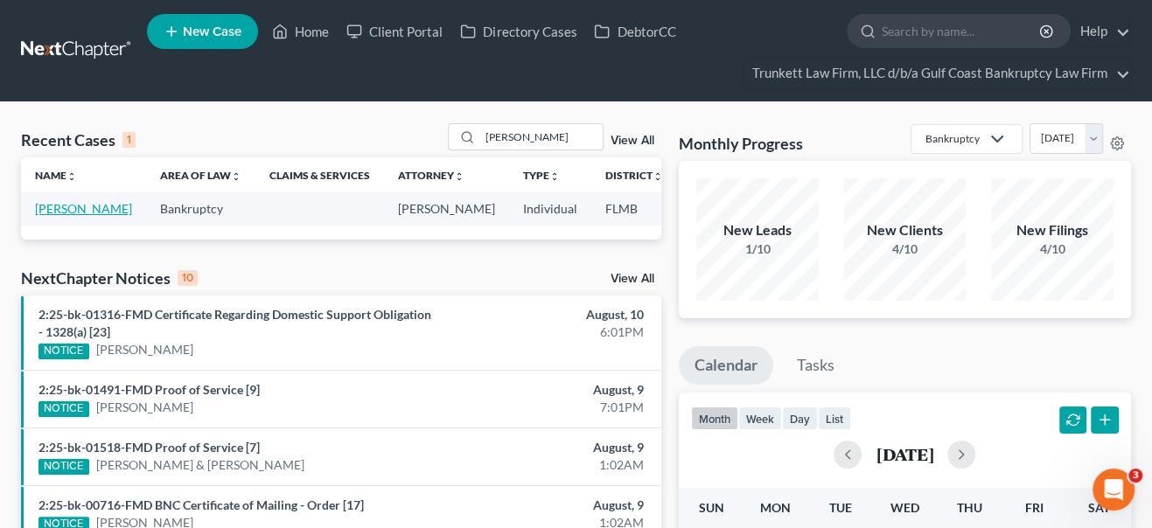
click at [54, 216] on link "[PERSON_NAME]" at bounding box center [83, 208] width 97 height 15
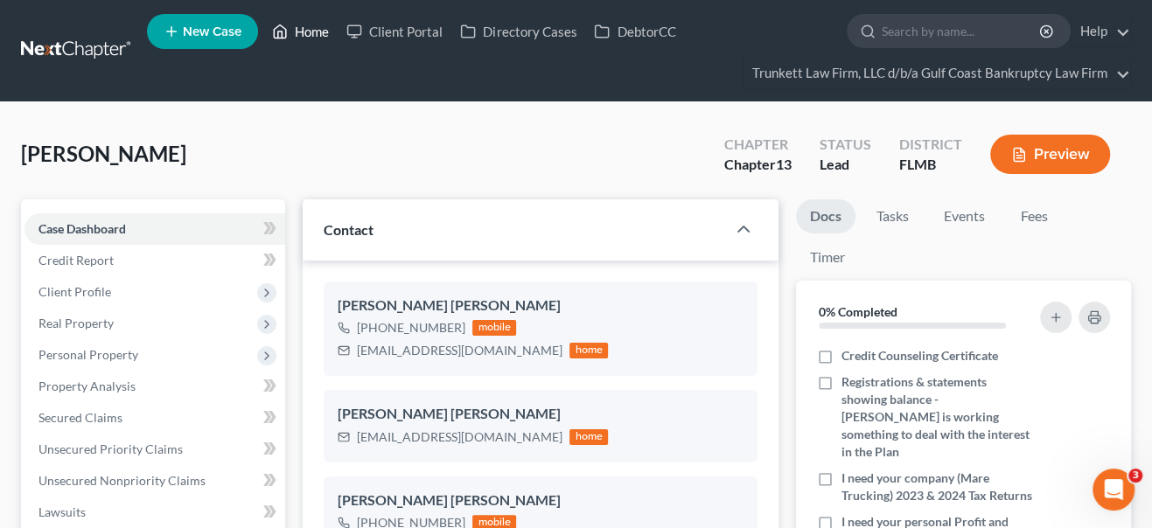
click at [303, 30] on link "Home" at bounding box center [300, 31] width 74 height 31
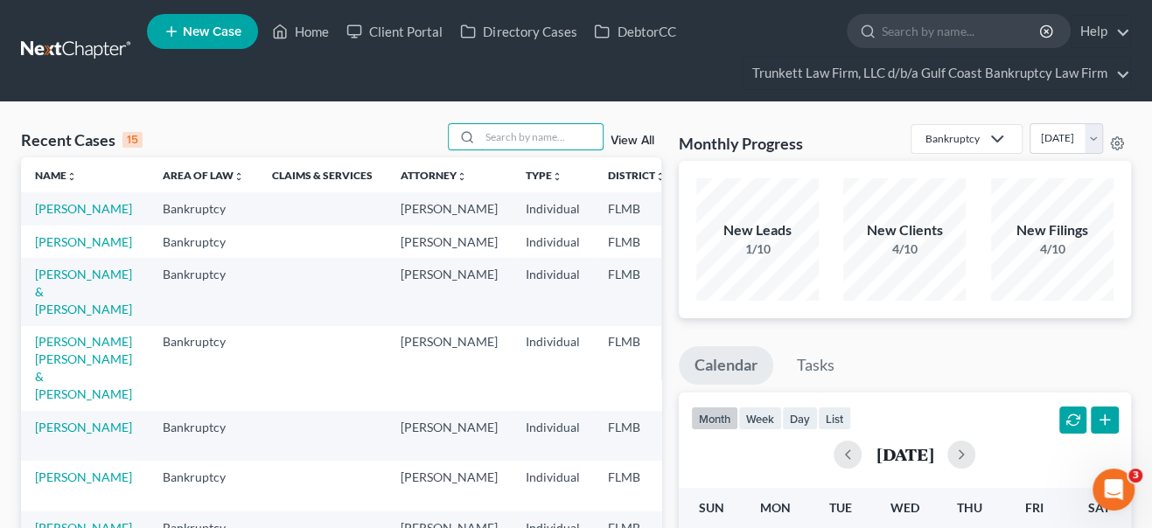
drag, startPoint x: 504, startPoint y: 136, endPoint x: 395, endPoint y: 75, distance: 124.6
click at [503, 136] on input "search" at bounding box center [541, 136] width 122 height 25
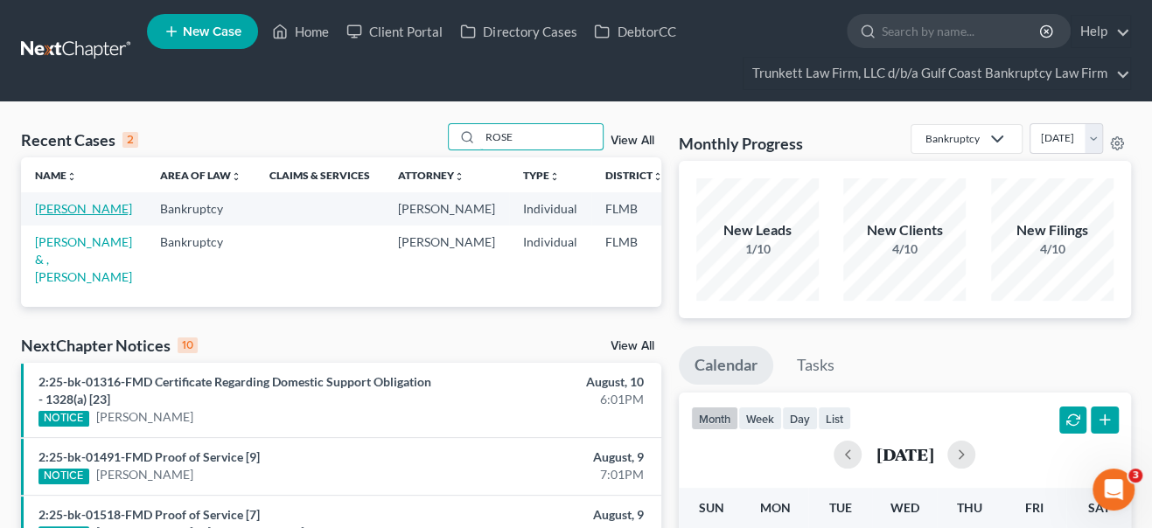
type input "ROSE"
click at [59, 216] on link "[PERSON_NAME]" at bounding box center [83, 208] width 97 height 15
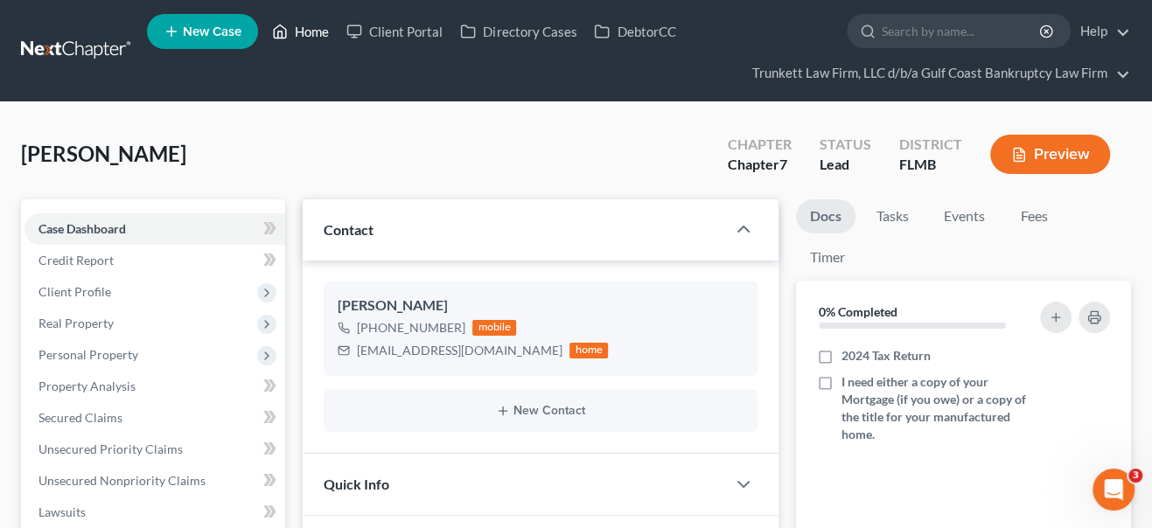
click at [317, 25] on link "Home" at bounding box center [300, 31] width 74 height 31
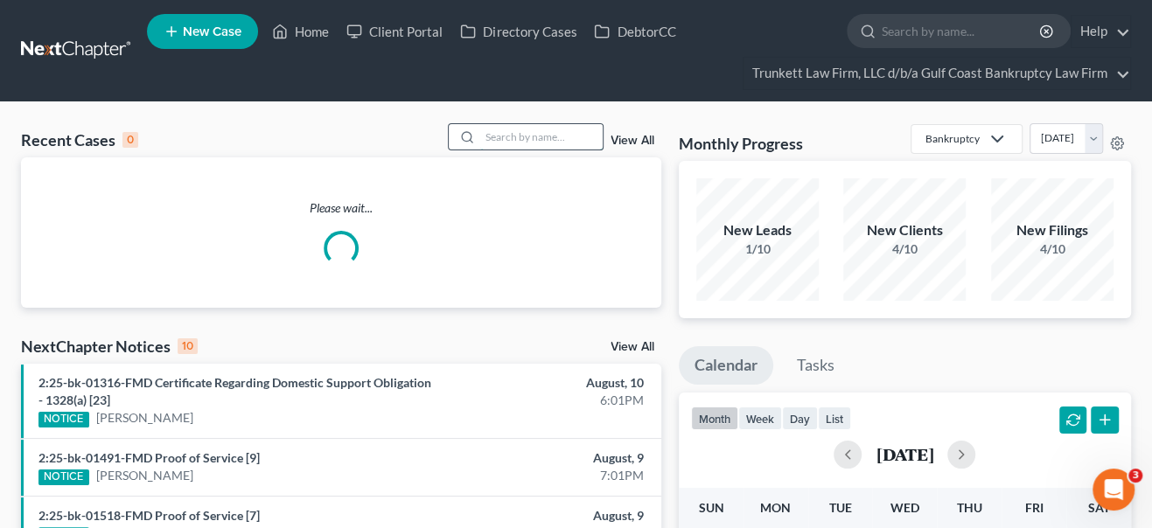
click at [508, 132] on input "search" at bounding box center [541, 136] width 122 height 25
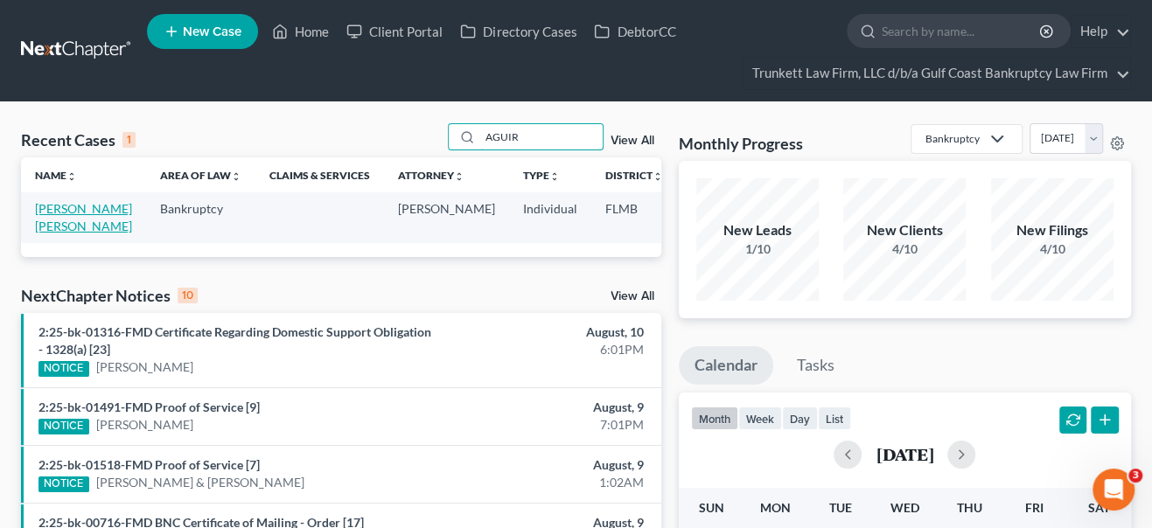
type input "AGUIR"
click at [57, 234] on link "[PERSON_NAME] [PERSON_NAME]" at bounding box center [83, 217] width 97 height 32
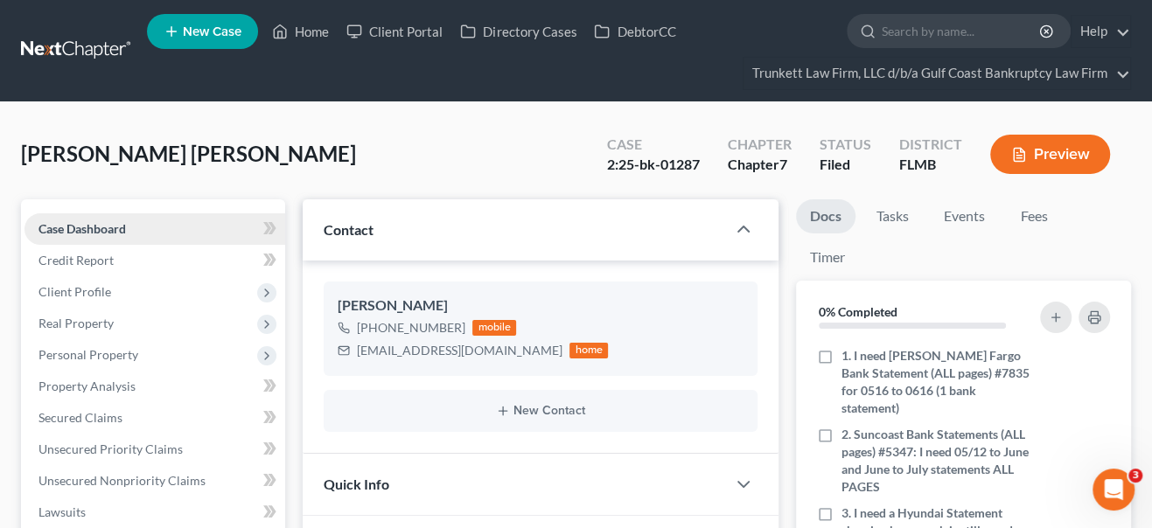
click at [56, 219] on link "Case Dashboard" at bounding box center [154, 228] width 261 height 31
click at [92, 286] on span "Client Profile" at bounding box center [74, 291] width 73 height 15
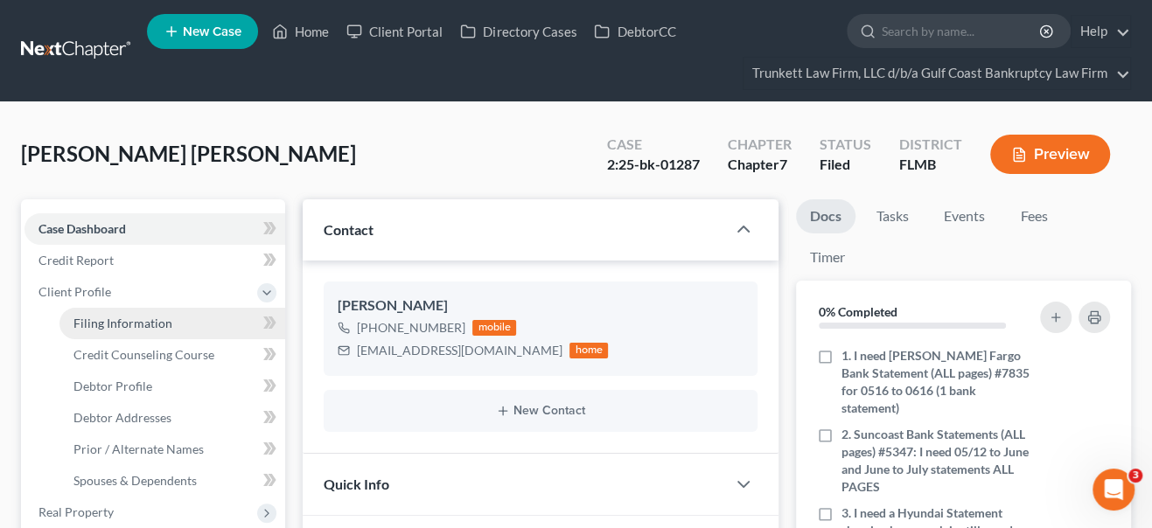
click at [104, 325] on span "Filing Information" at bounding box center [122, 323] width 99 height 15
select select "1"
select select "0"
select select "15"
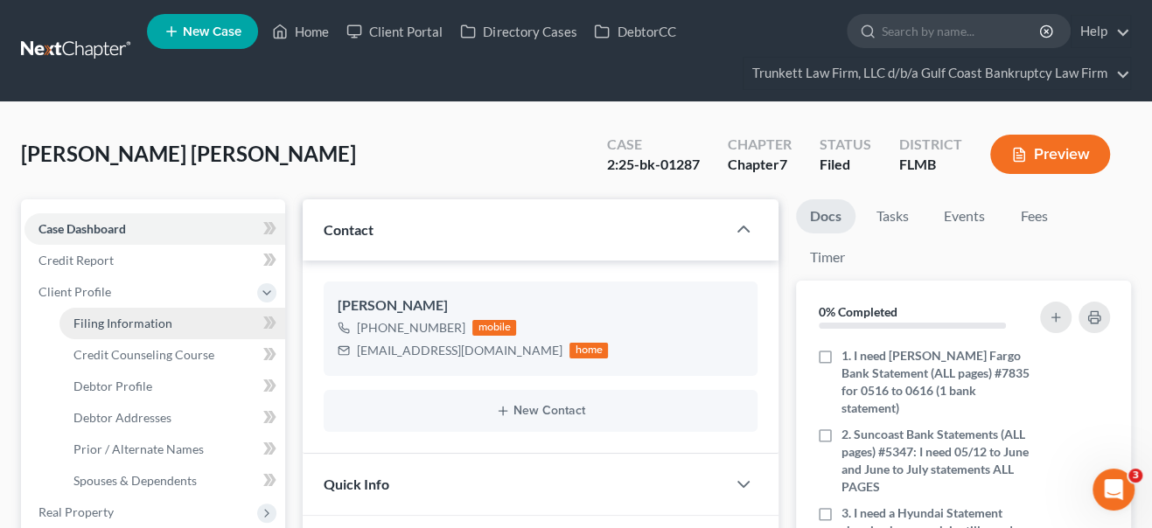
select select "0"
select select "9"
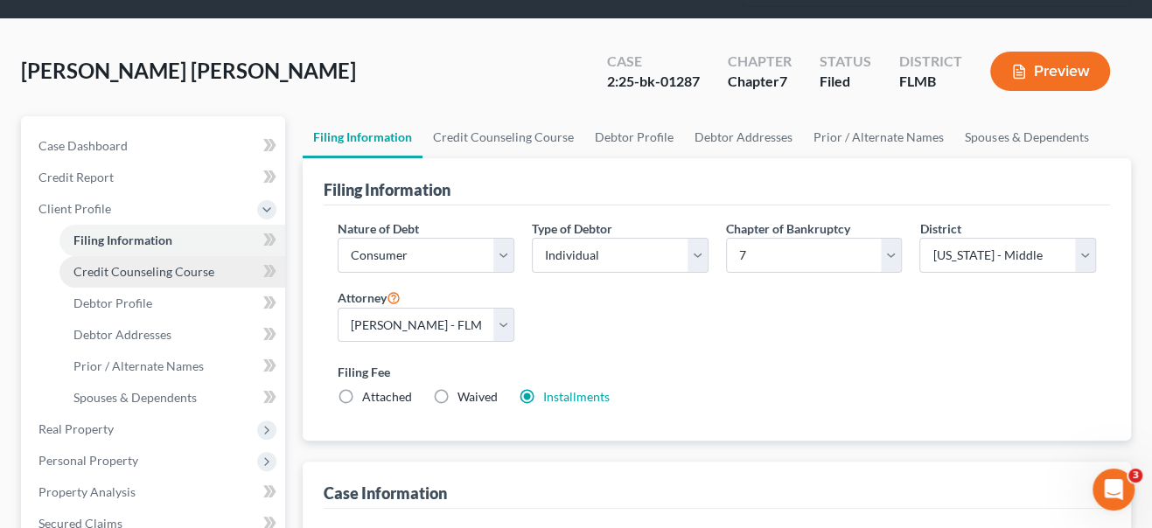
scroll to position [79, 0]
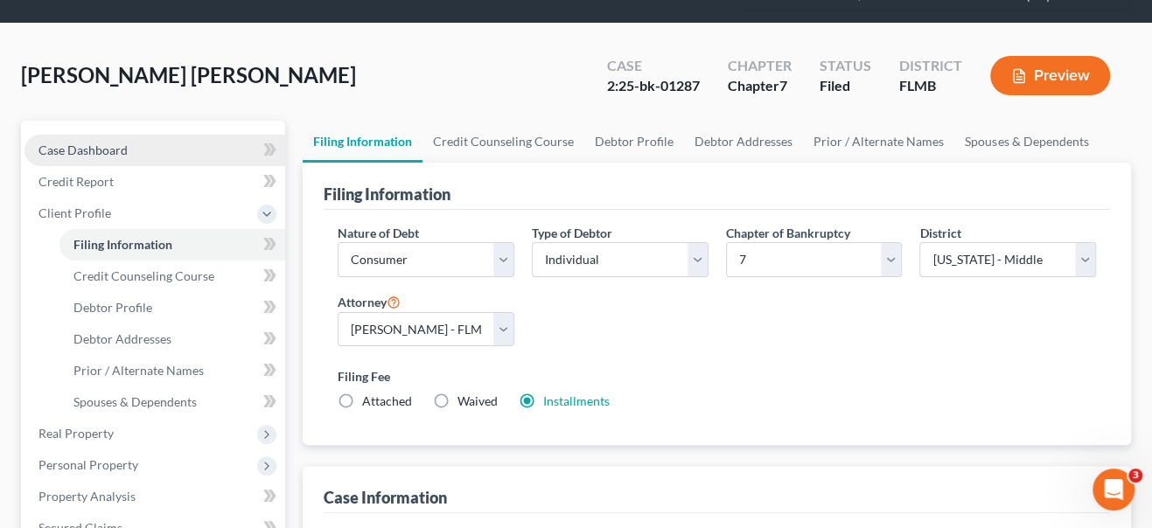
click at [123, 146] on span "Case Dashboard" at bounding box center [82, 150] width 89 height 15
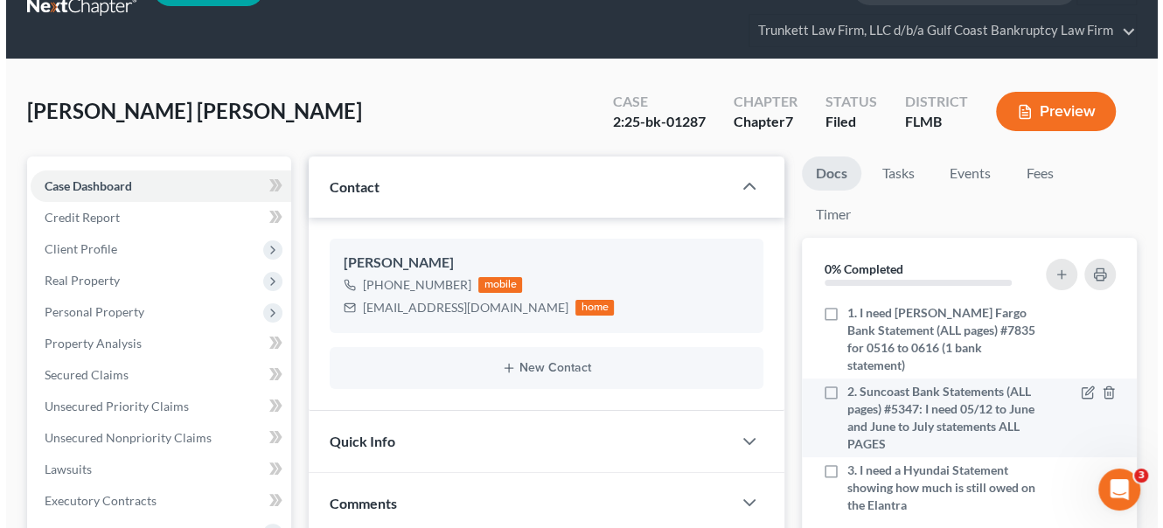
scroll to position [79, 0]
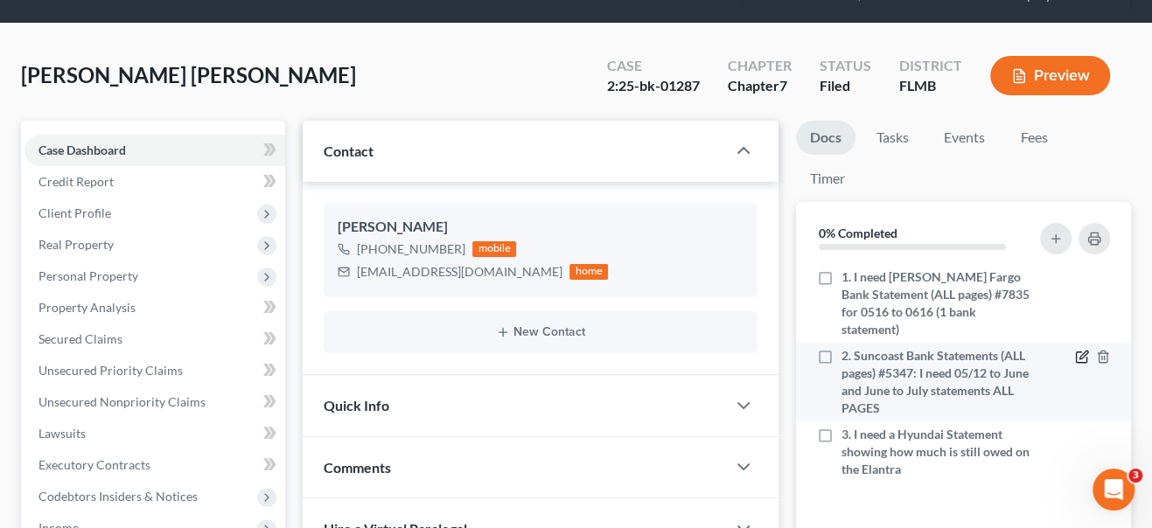
click at [1079, 352] on icon "button" at bounding box center [1083, 356] width 8 height 8
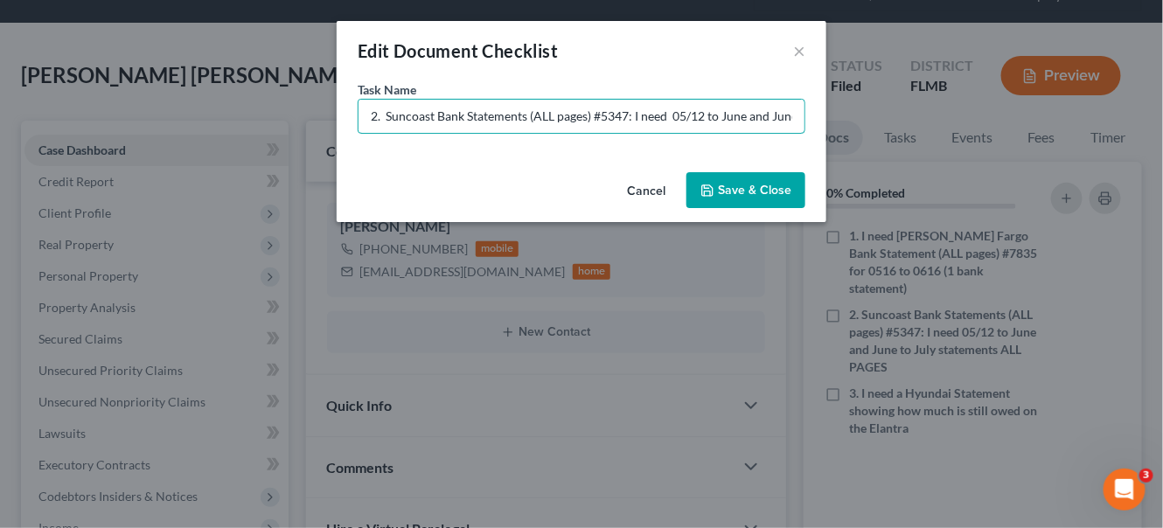
scroll to position [0, 166]
drag, startPoint x: 719, startPoint y: 109, endPoint x: 772, endPoint y: 114, distance: 53.5
click at [772, 114] on input "2. Suncoast Bank Statements (ALL pages) #5347: I need 05/12 to June and June to…" at bounding box center [582, 116] width 446 height 33
click at [792, 117] on input "2. Suncoast Bank Statements (ALL pages) #5347: I need 05/12 to June and June to…" at bounding box center [582, 116] width 446 height 33
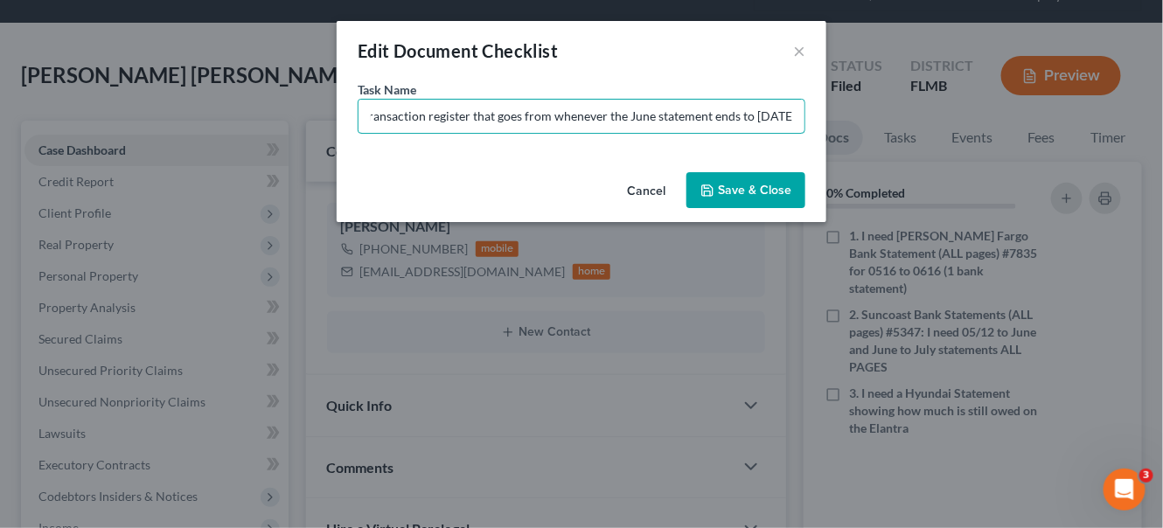
type input "2. Suncoast Bank Statements (ALL pages) #5347: I need 05/12 to June and June to…"
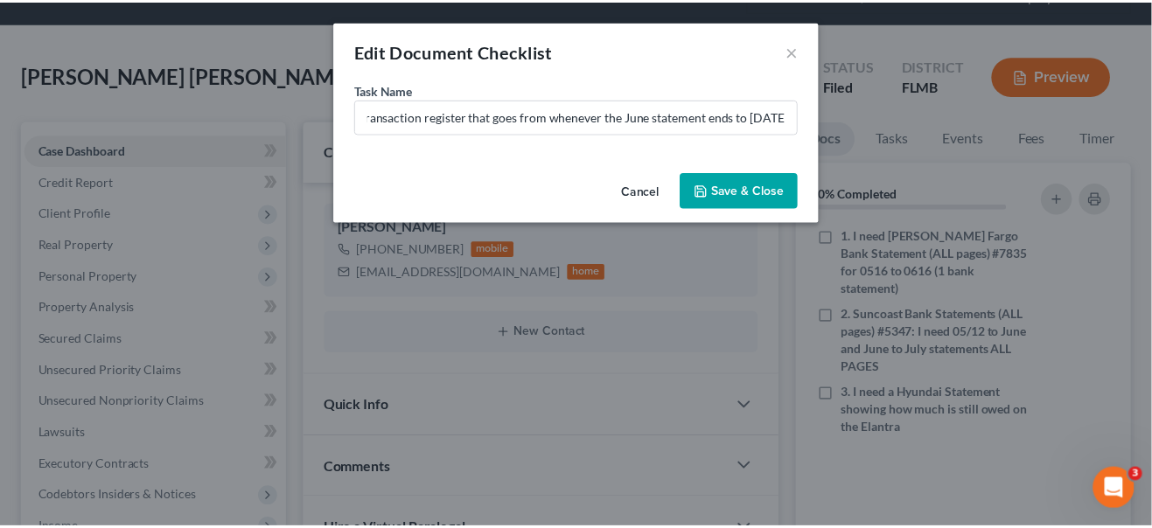
scroll to position [0, 0]
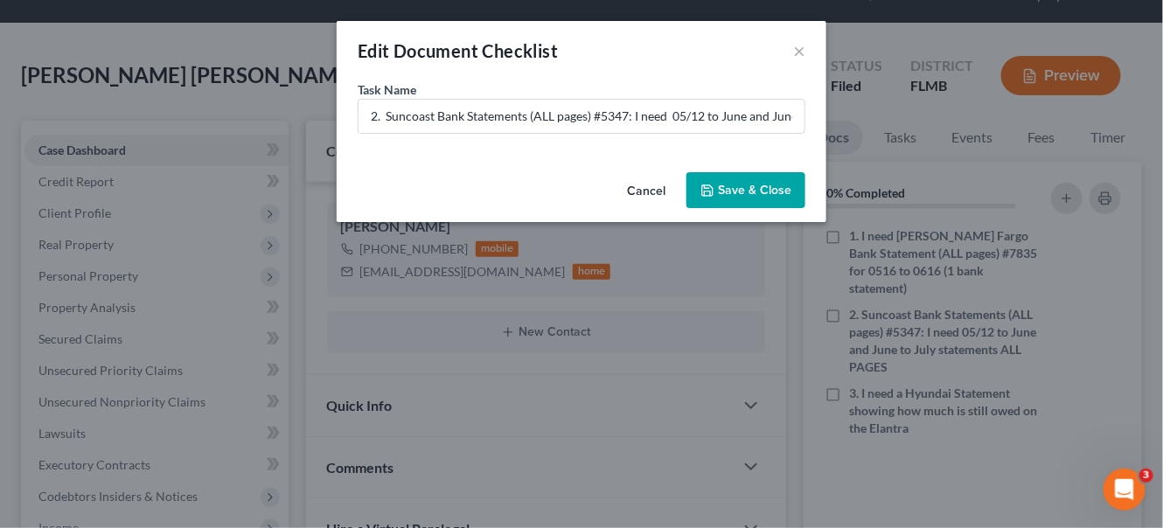
click at [761, 199] on button "Save & Close" at bounding box center [746, 190] width 119 height 37
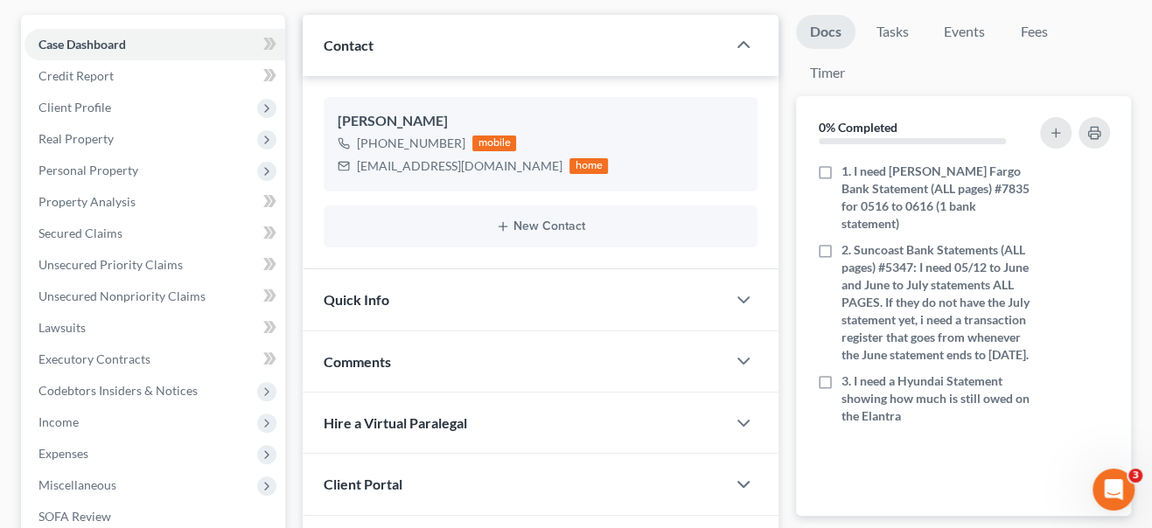
scroll to position [159, 0]
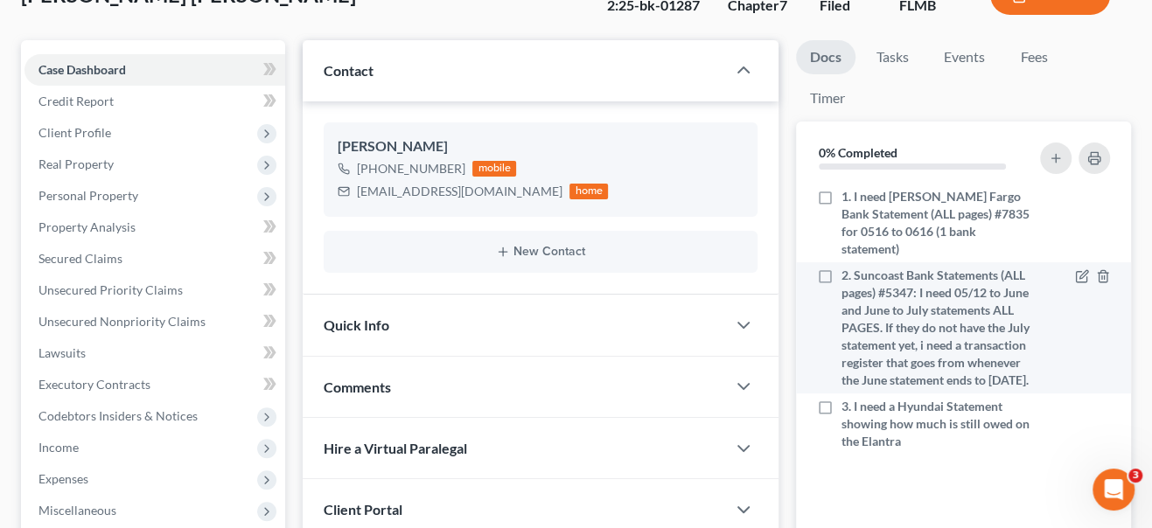
drag, startPoint x: 958, startPoint y: 287, endPoint x: 1006, endPoint y: 321, distance: 59.0
click at [1009, 325] on span "2. Suncoast Bank Statements (ALL pages) #5347: I need 05/12 to June and June to…" at bounding box center [936, 328] width 191 height 122
click at [860, 278] on input "2. Suncoast Bank Statements (ALL pages) #5347: I need 05/12 to June and June to…" at bounding box center [853, 272] width 11 height 11
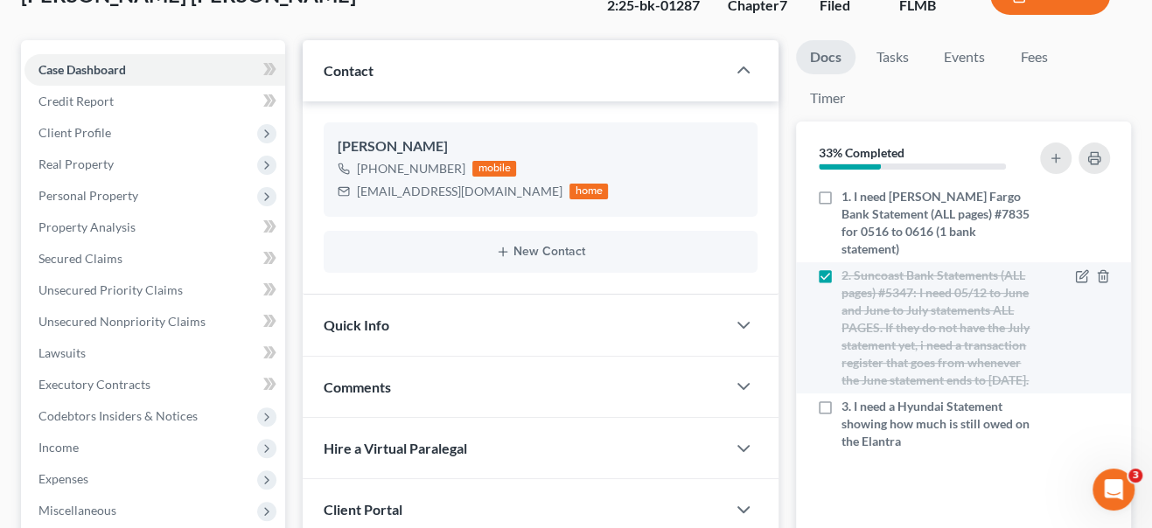
click at [841, 267] on label "2. Suncoast Bank Statements (ALL pages) #5347: I need 05/12 to June and June to…" at bounding box center [936, 328] width 191 height 122
click at [848, 267] on input "2. Suncoast Bank Statements (ALL pages) #5347: I need 05/12 to June and June to…" at bounding box center [853, 272] width 11 height 11
checkbox input "false"
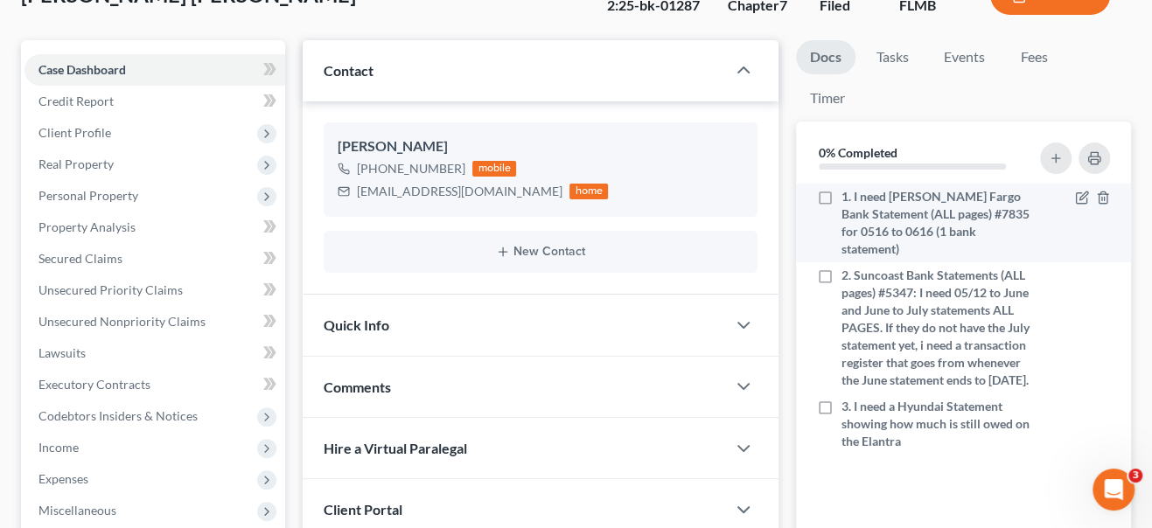
click at [918, 227] on span "1. I need [PERSON_NAME] Fargo Bank Statement (ALL pages) #7835 for 0516 to 0616…" at bounding box center [936, 223] width 191 height 70
click at [860, 199] on input "1. I need [PERSON_NAME] Fargo Bank Statement (ALL pages) #7835 for 0516 to 0616…" at bounding box center [853, 193] width 11 height 11
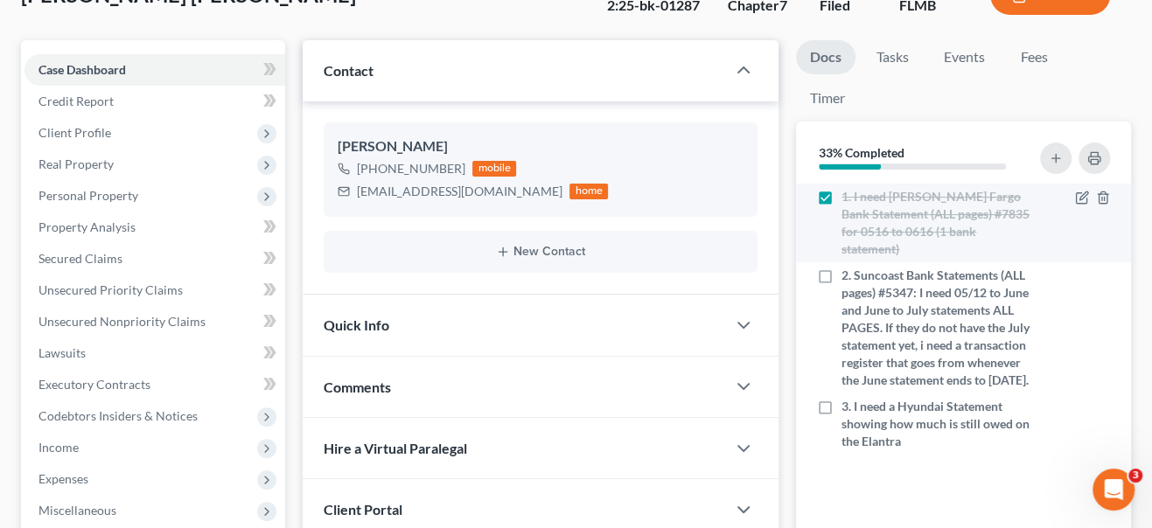
click at [1021, 228] on span "1. I need [PERSON_NAME] Fargo Bank Statement (ALL pages) #7835 for 0516 to 0616…" at bounding box center [936, 223] width 191 height 70
click at [860, 199] on input "1. I need [PERSON_NAME] Fargo Bank Statement (ALL pages) #7835 for 0516 to 0616…" at bounding box center [853, 193] width 11 height 11
checkbox input "false"
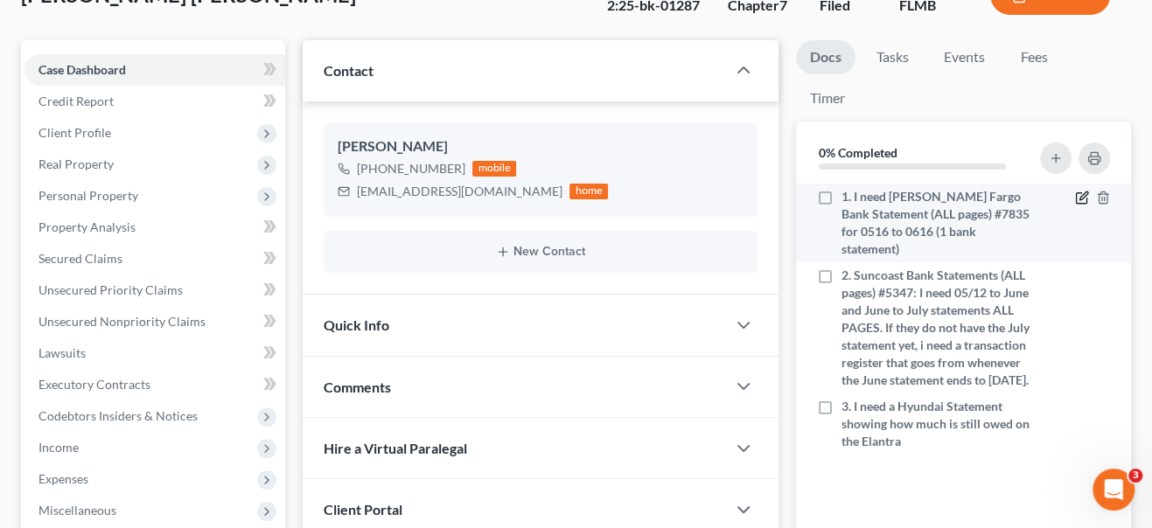
click at [1079, 197] on icon "button" at bounding box center [1083, 196] width 8 height 8
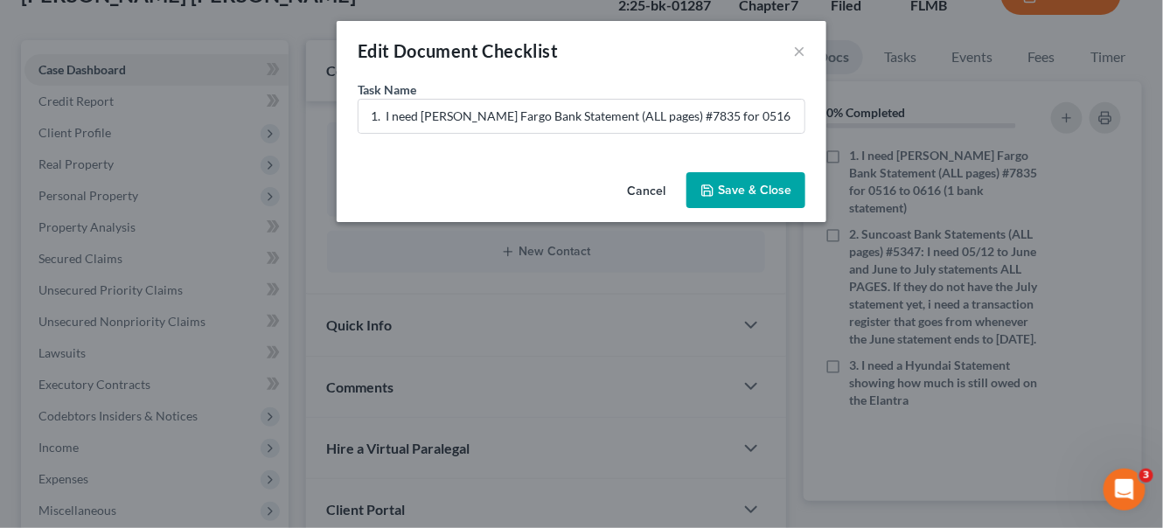
drag, startPoint x: 652, startPoint y: 192, endPoint x: 671, endPoint y: 164, distance: 34.7
click at [652, 192] on button "Cancel" at bounding box center [646, 191] width 66 height 35
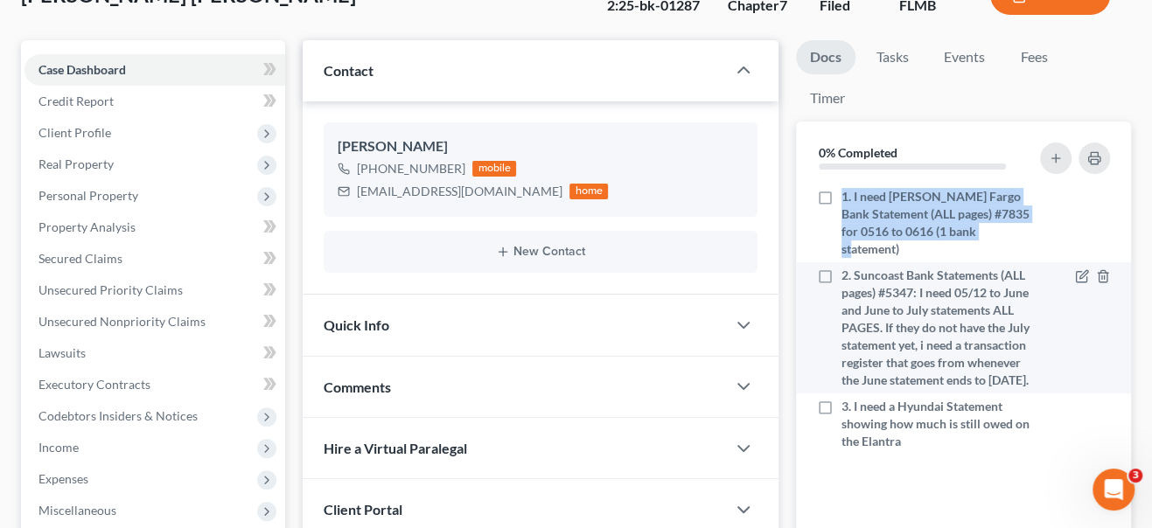
drag, startPoint x: 838, startPoint y: 192, endPoint x: 881, endPoint y: 280, distance: 98.2
click at [1025, 234] on label "1. I need [PERSON_NAME] Fargo Bank Statement (ALL pages) #7835 for 0516 to 0616…" at bounding box center [936, 223] width 191 height 70
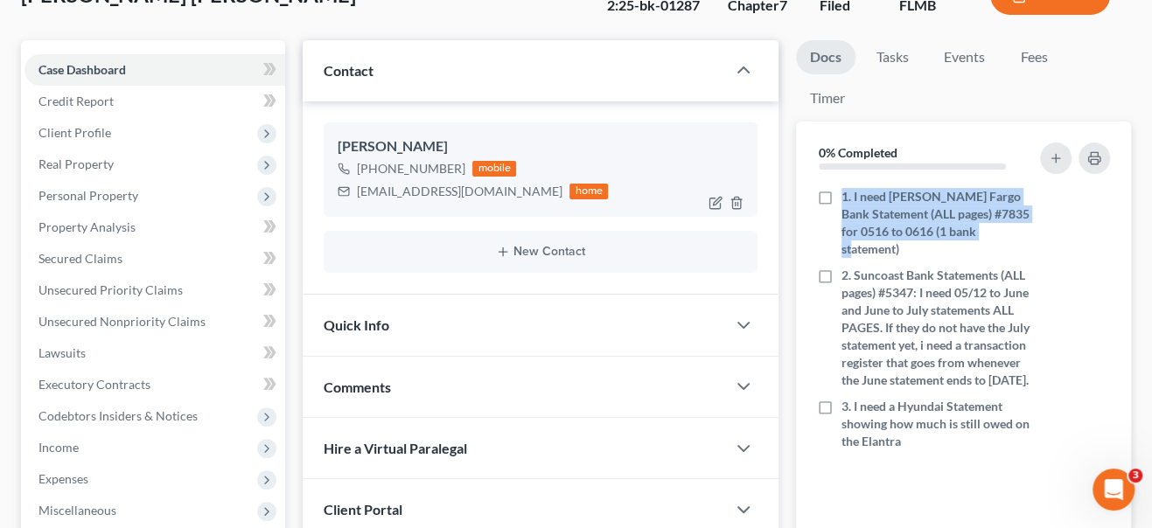
copy span "1. I need [PERSON_NAME] Fargo Bank Statement (ALL pages) #7835 for 0516 to 0616…"
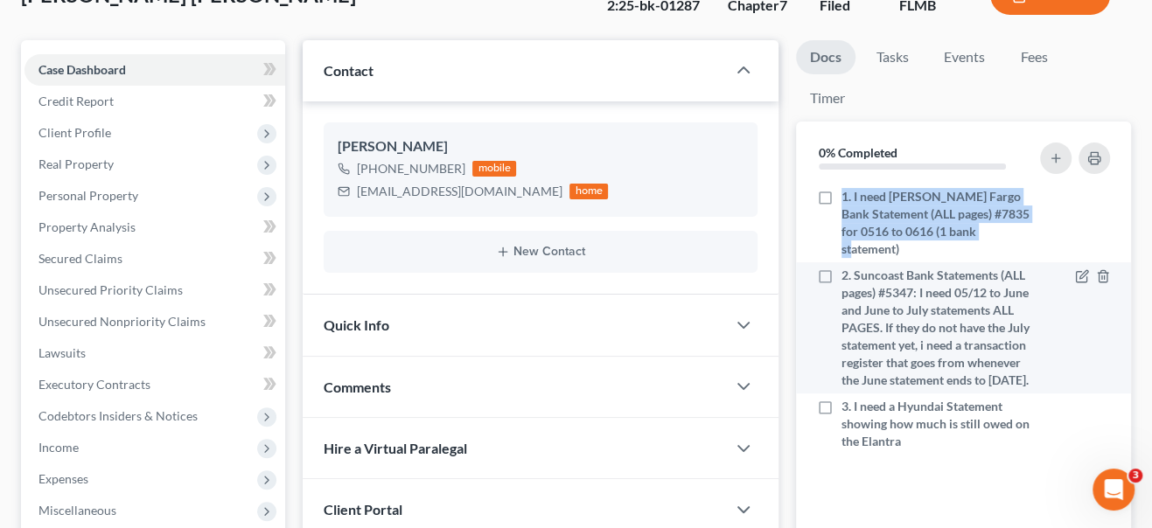
drag, startPoint x: 840, startPoint y: 255, endPoint x: 981, endPoint y: 374, distance: 185.0
click at [981, 374] on div "2. Suncoast Bank Statements (ALL pages) #5347: I need 05/12 to June and June to…" at bounding box center [924, 328] width 215 height 122
copy span "2. Suncoast Bank Statements (ALL pages) #5347: I need 05/12 to June and June to…"
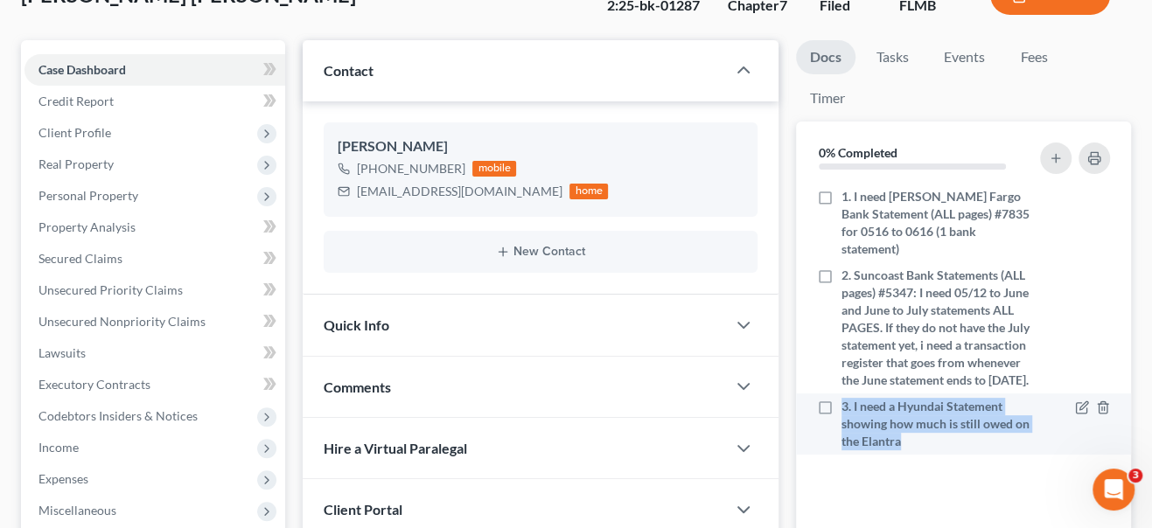
drag, startPoint x: 839, startPoint y: 402, endPoint x: 905, endPoint y: 434, distance: 73.9
click at [905, 434] on div "3. I need a Hyundai Statement showing how much is still owed on the Elantra" at bounding box center [924, 424] width 215 height 52
copy span "3. I need a Hyundai Statement showing how much is still owed on the Elantra"
